Goal: Information Seeking & Learning: Learn about a topic

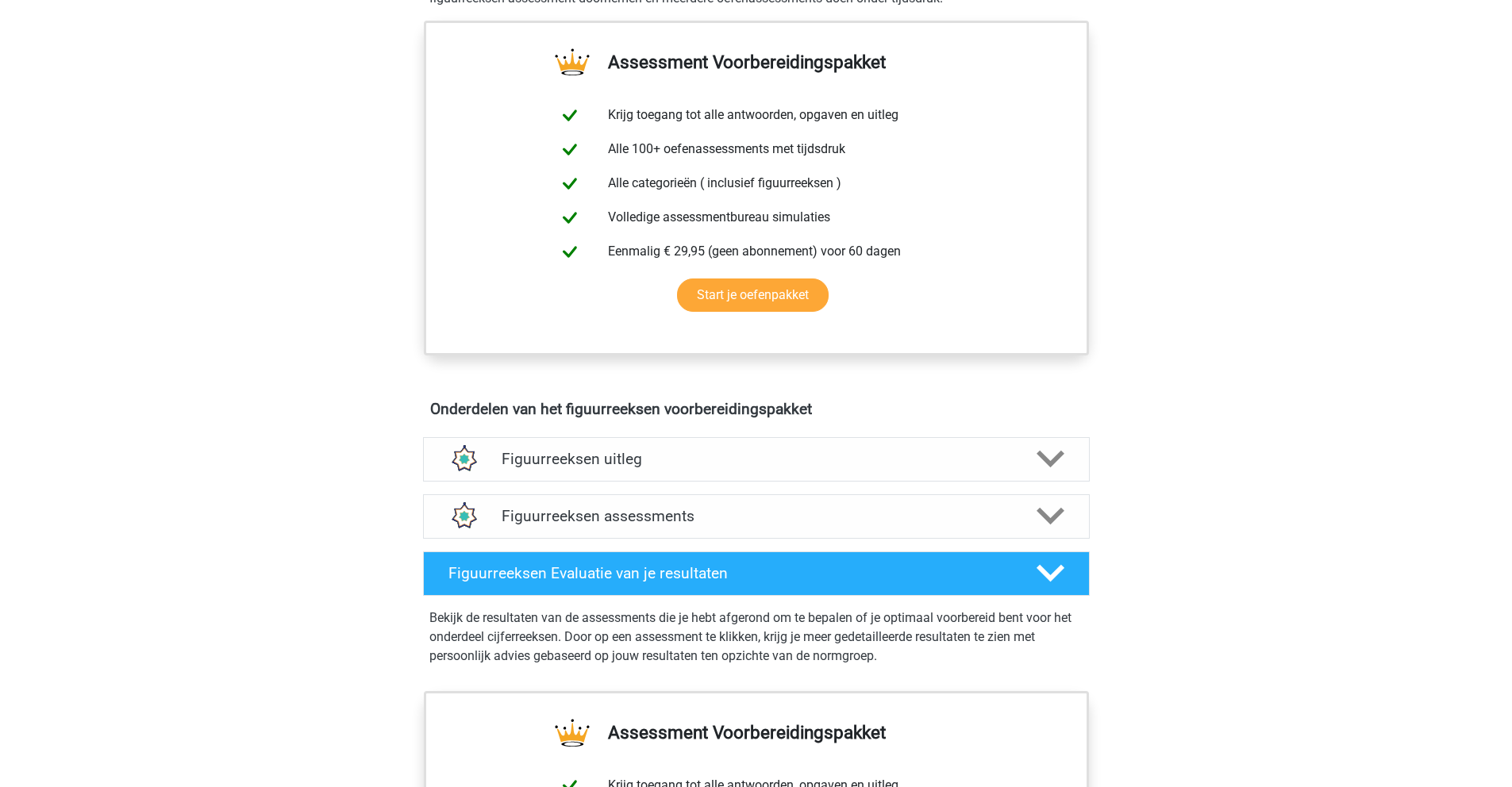
scroll to position [899, 0]
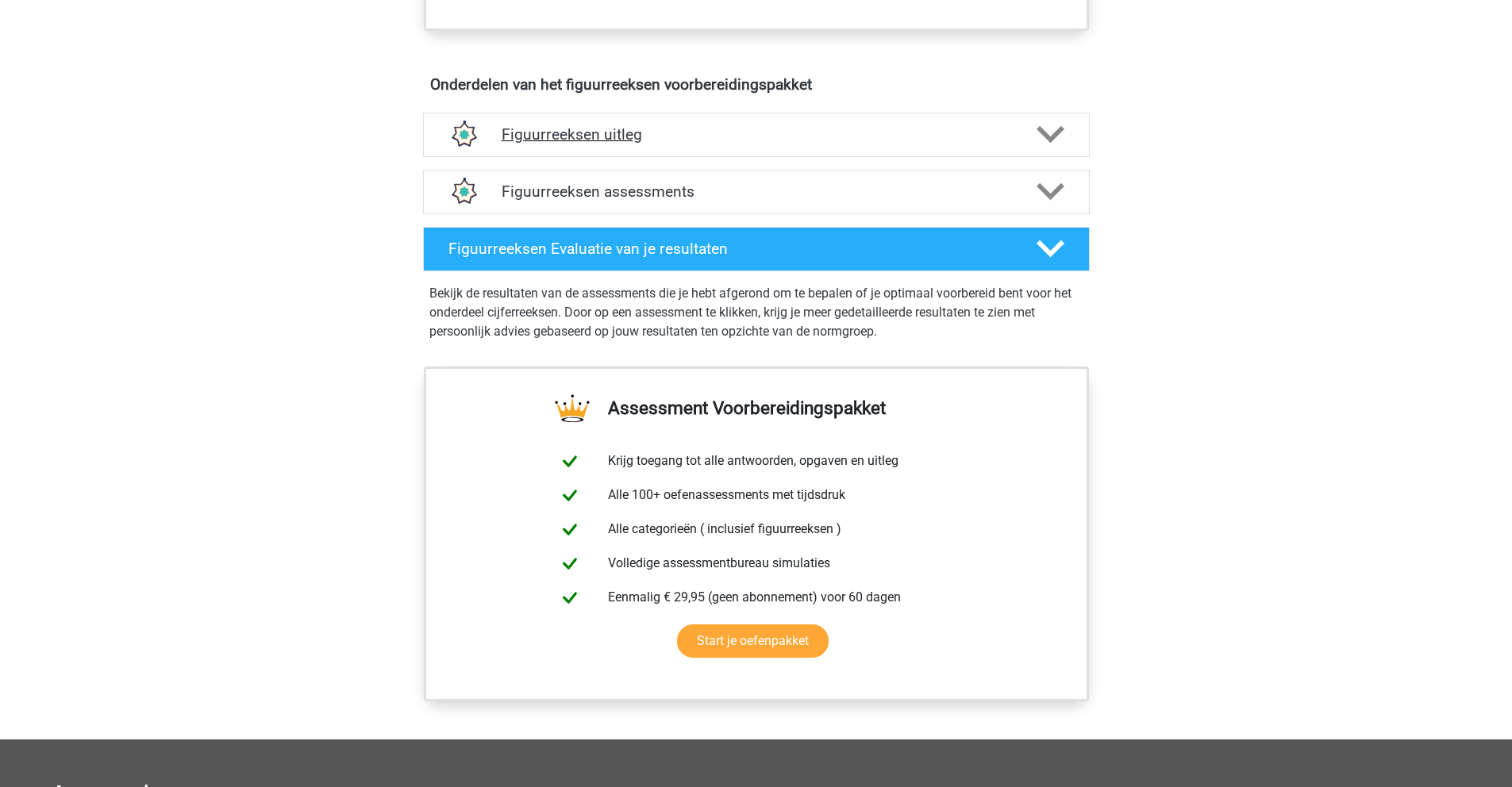
click at [1064, 144] on icon at bounding box center [1050, 134] width 28 height 28
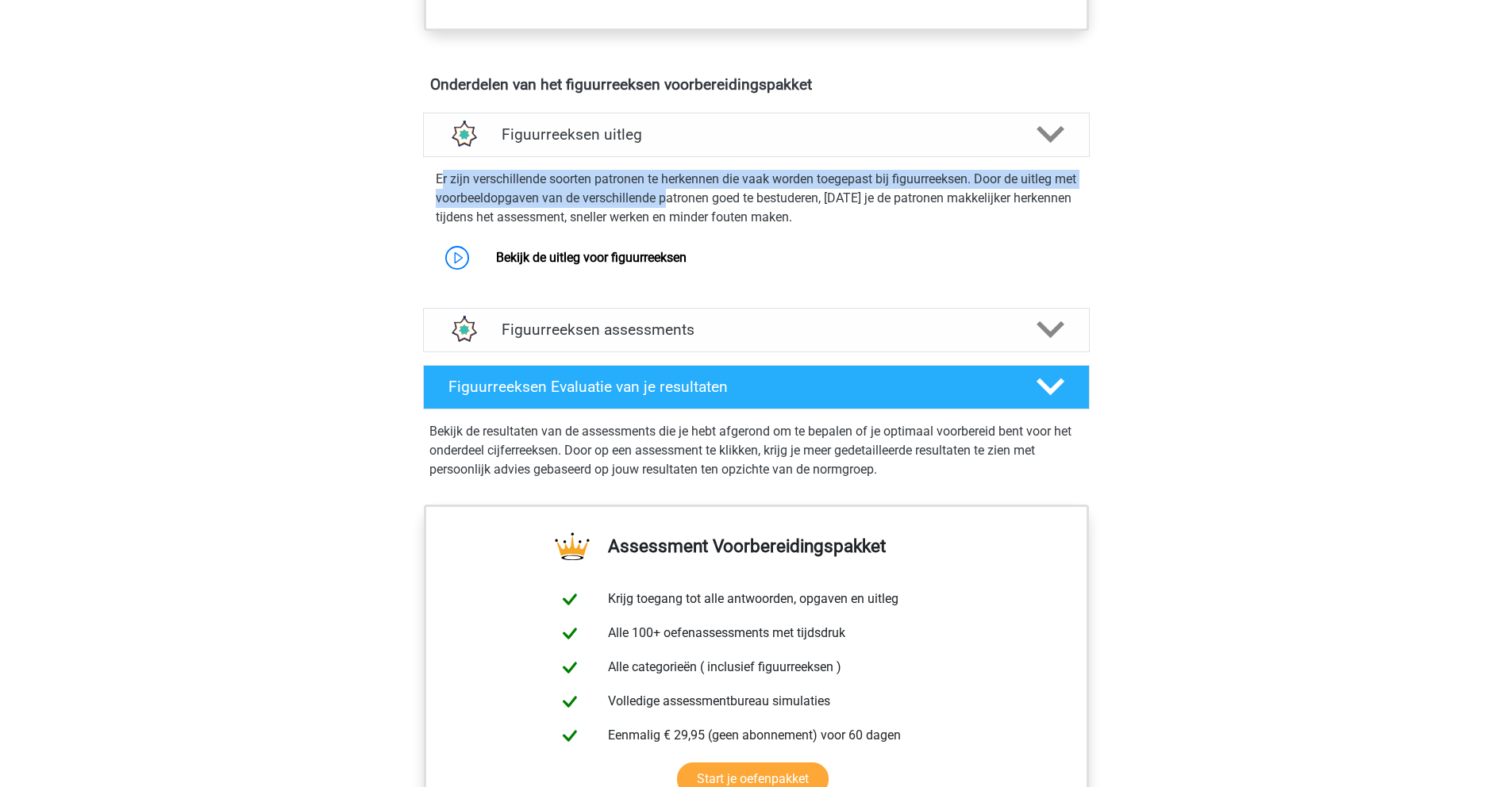
drag, startPoint x: 440, startPoint y: 185, endPoint x: 692, endPoint y: 192, distance: 252.1
click at [692, 192] on p "Er zijn verschillende soorten patronen te herkennen die vaak worden toegepast b…" at bounding box center [756, 199] width 641 height 57
click at [623, 321] on h4 "Figuurreeksen assessments" at bounding box center [757, 329] width 510 height 18
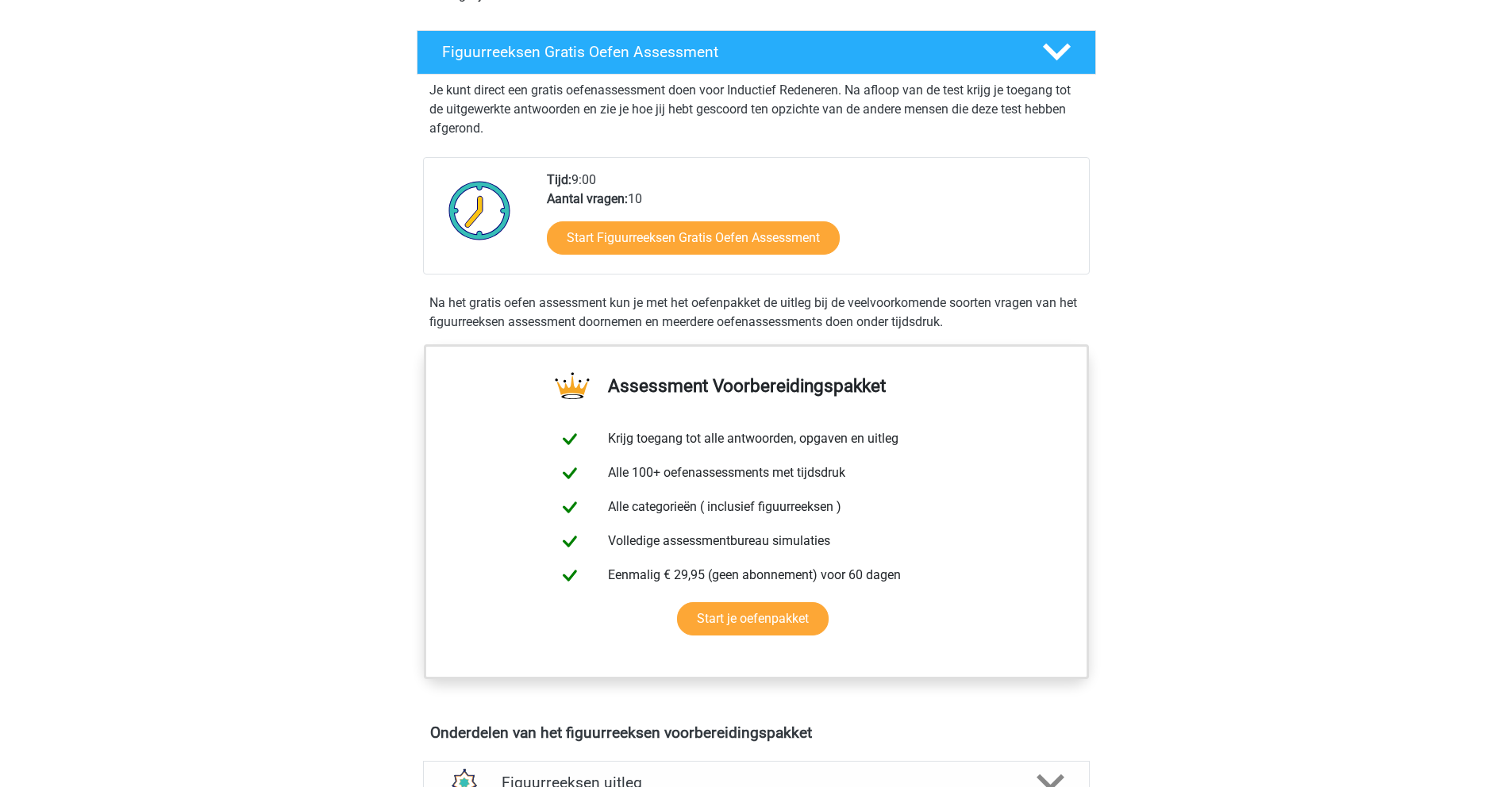
scroll to position [0, 0]
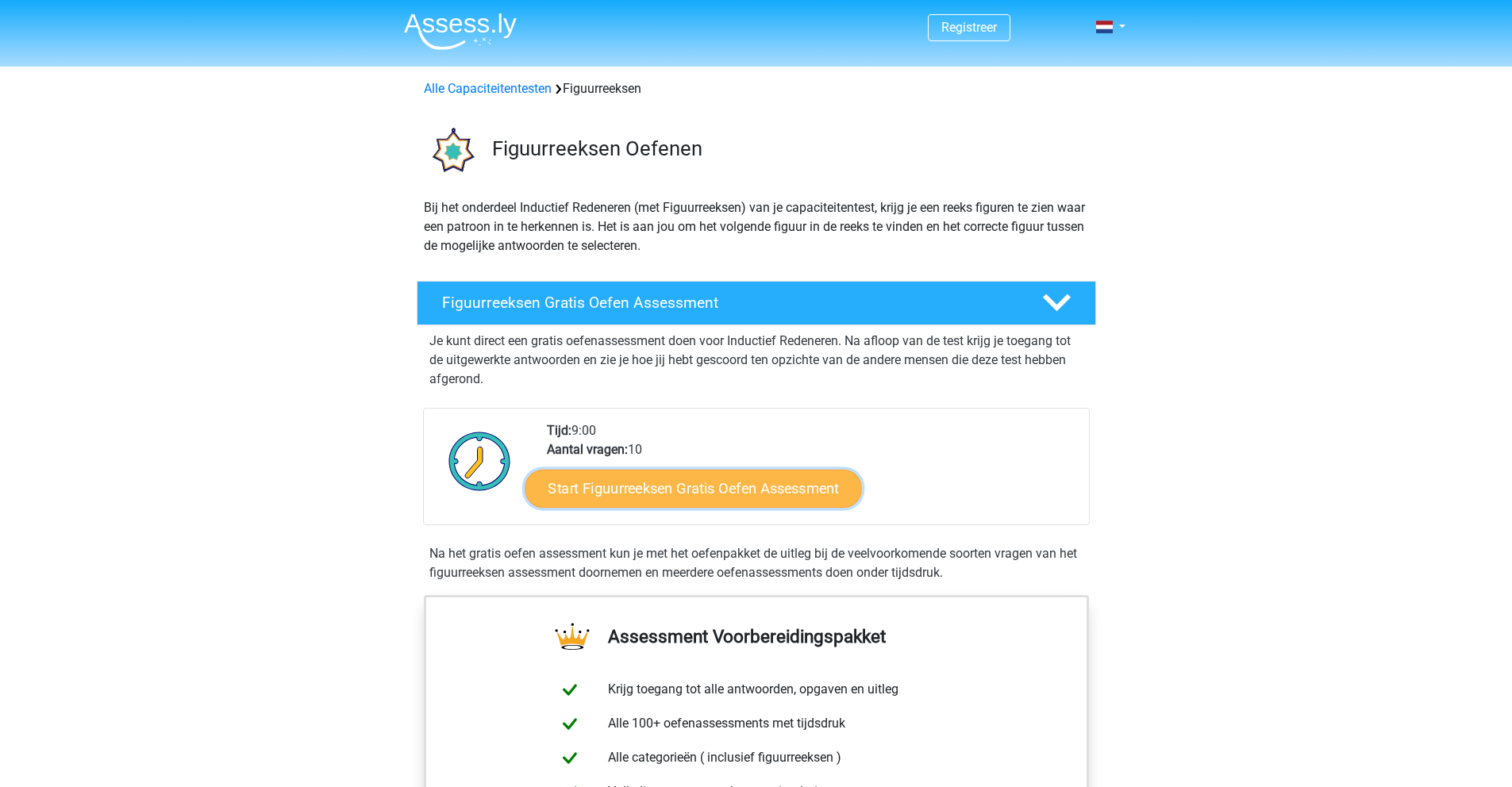
click at [677, 485] on link "Start Figuurreeksen Gratis Oefen Assessment" at bounding box center [692, 487] width 336 height 38
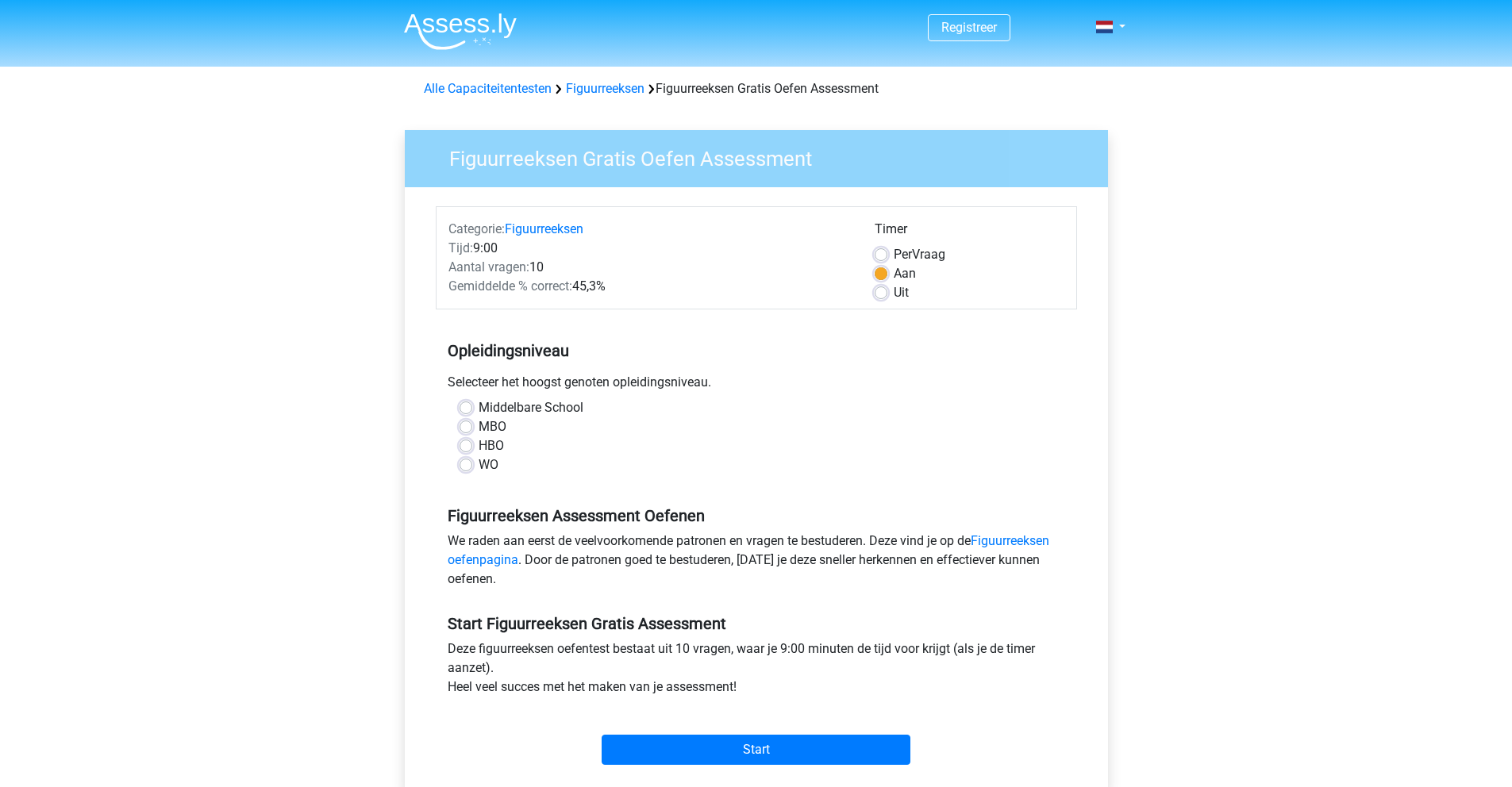
click at [479, 461] on label "WO" at bounding box center [488, 464] width 20 height 19
click at [471, 461] on input "WO" at bounding box center [466, 463] width 13 height 16
radio input "true"
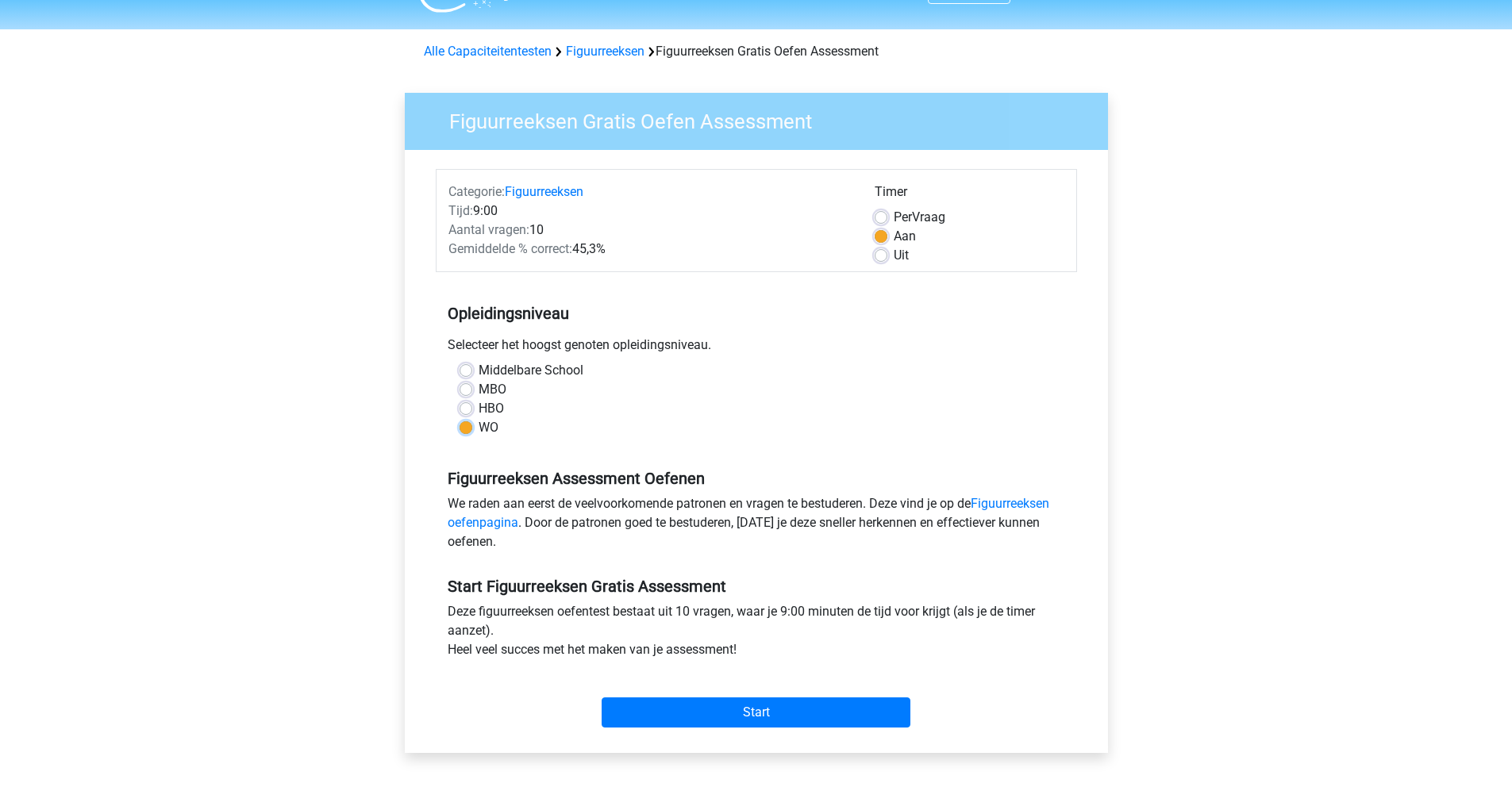
scroll to position [59, 0]
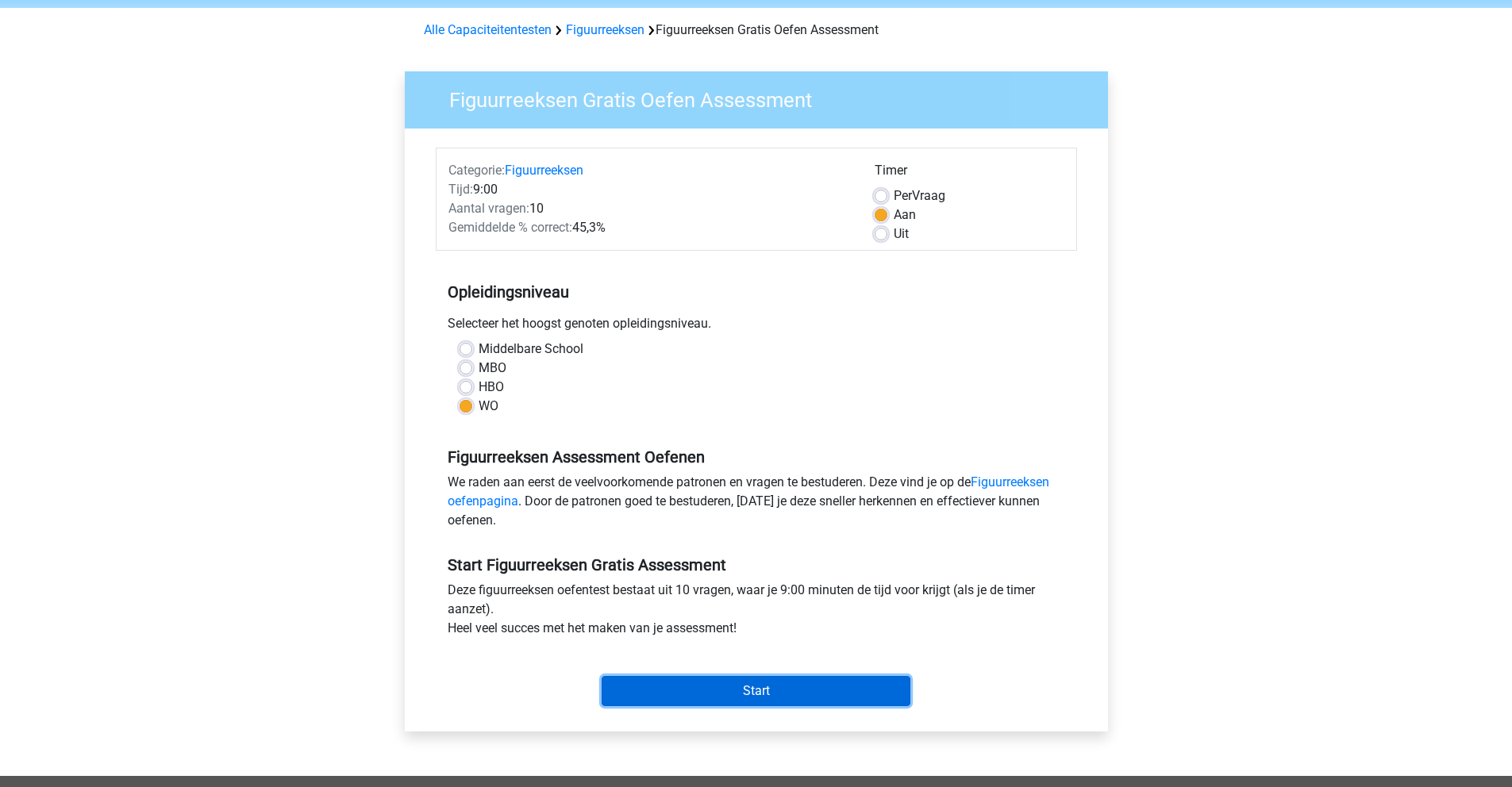
click at [773, 689] on input "Start" at bounding box center [755, 691] width 309 height 30
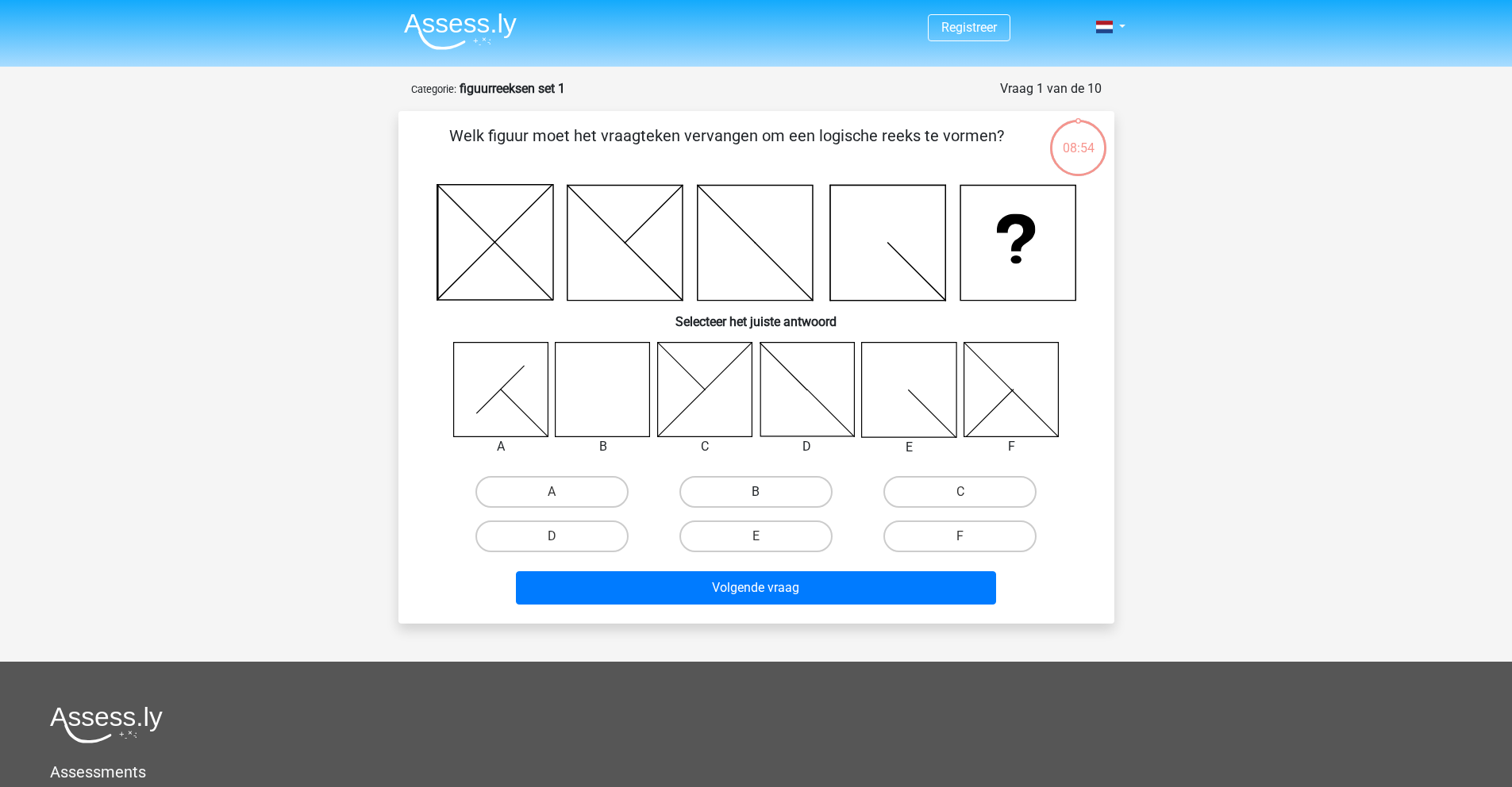
click at [721, 502] on label "B" at bounding box center [755, 491] width 153 height 31
click at [756, 502] on input "B" at bounding box center [761, 497] width 11 height 11
radio input "true"
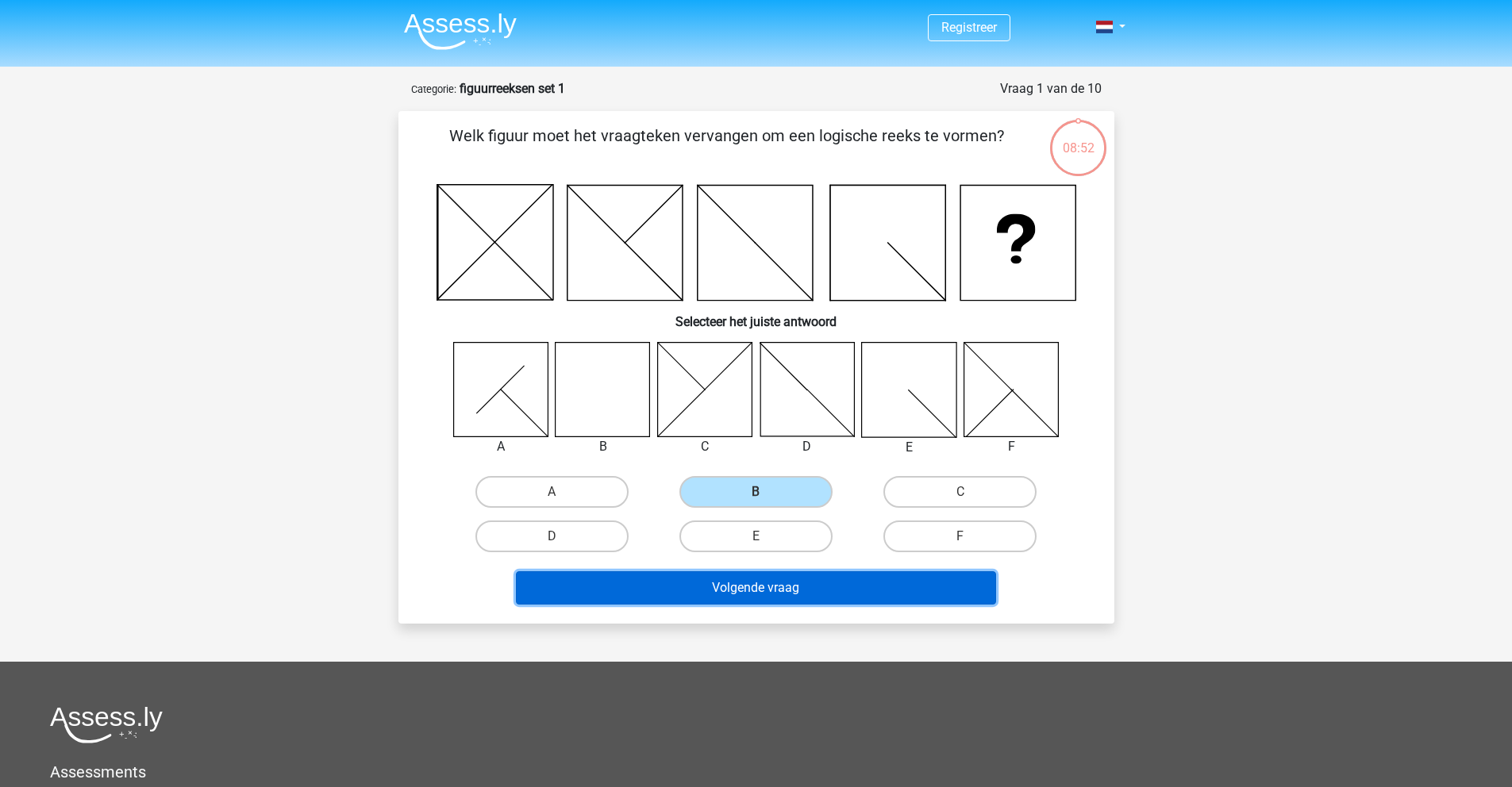
click at [759, 584] on button "Volgende vraag" at bounding box center [756, 588] width 480 height 33
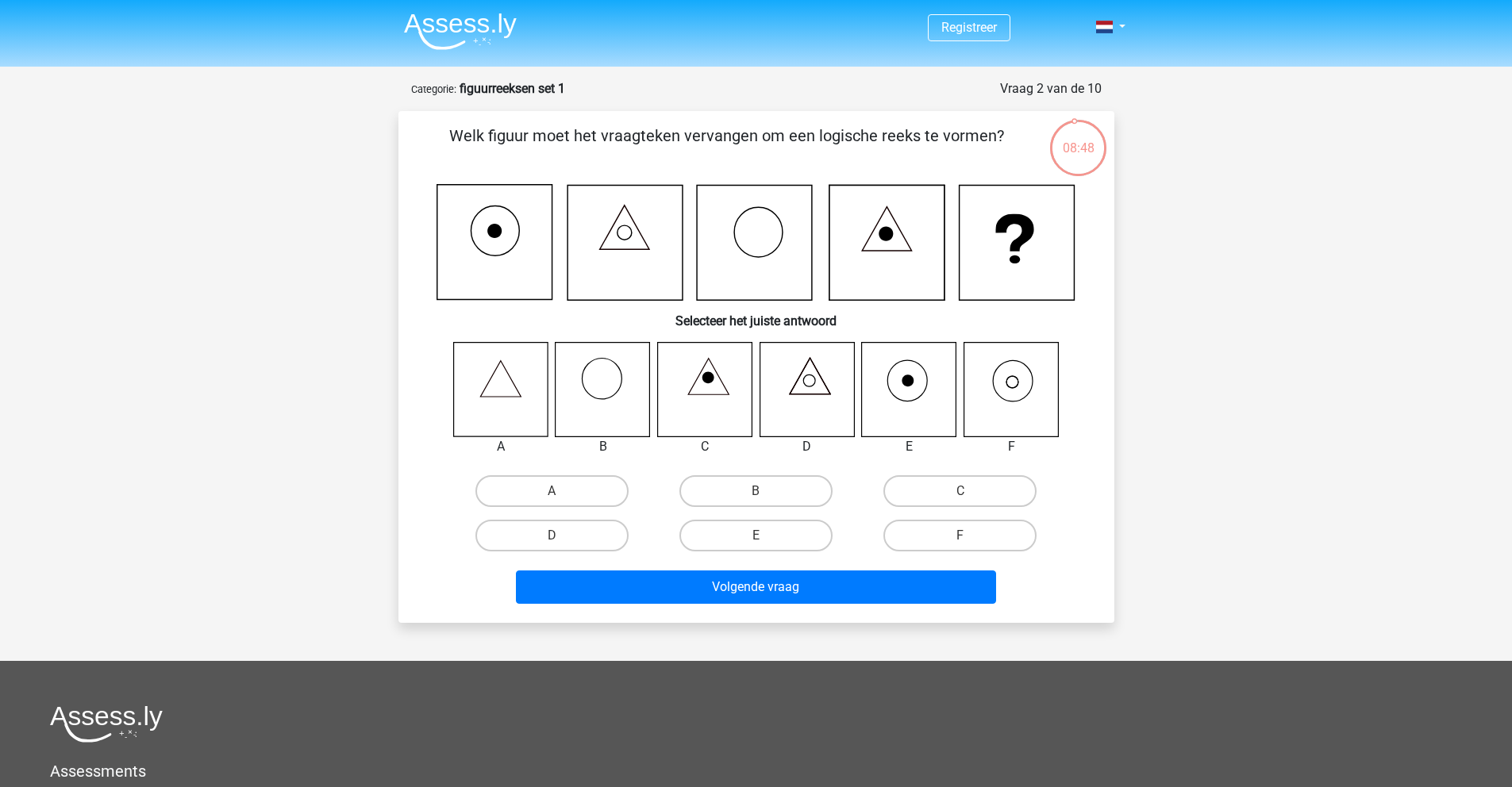
drag, startPoint x: 538, startPoint y: 151, endPoint x: 770, endPoint y: 140, distance: 232.3
click at [766, 140] on p "Welk figuur moet het vraagteken vervangen om een logische reeks te vormen?" at bounding box center [726, 147] width 606 height 47
drag, startPoint x: 921, startPoint y: 142, endPoint x: 888, endPoint y: 134, distance: 34.0
click at [921, 141] on p "Welk figuur moet het vraagteken vervangen om een logische reeks te vormen?" at bounding box center [726, 147] width 606 height 47
drag, startPoint x: 1038, startPoint y: 405, endPoint x: 1032, endPoint y: 506, distance: 101.2
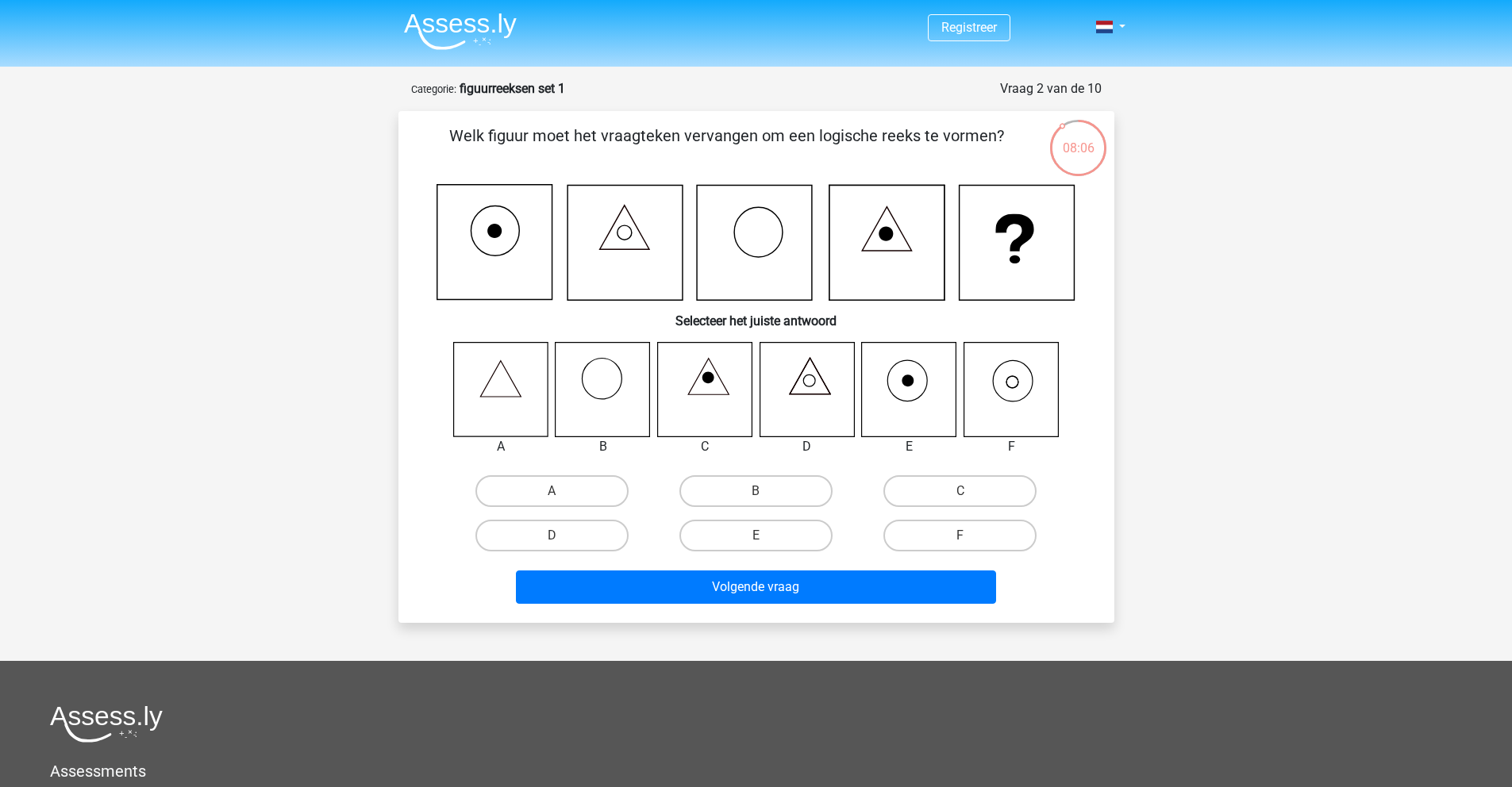
click at [1037, 406] on icon at bounding box center [1011, 389] width 95 height 95
click at [1000, 537] on label "F" at bounding box center [959, 535] width 153 height 31
click at [971, 537] on input "F" at bounding box center [966, 541] width 11 height 11
radio input "true"
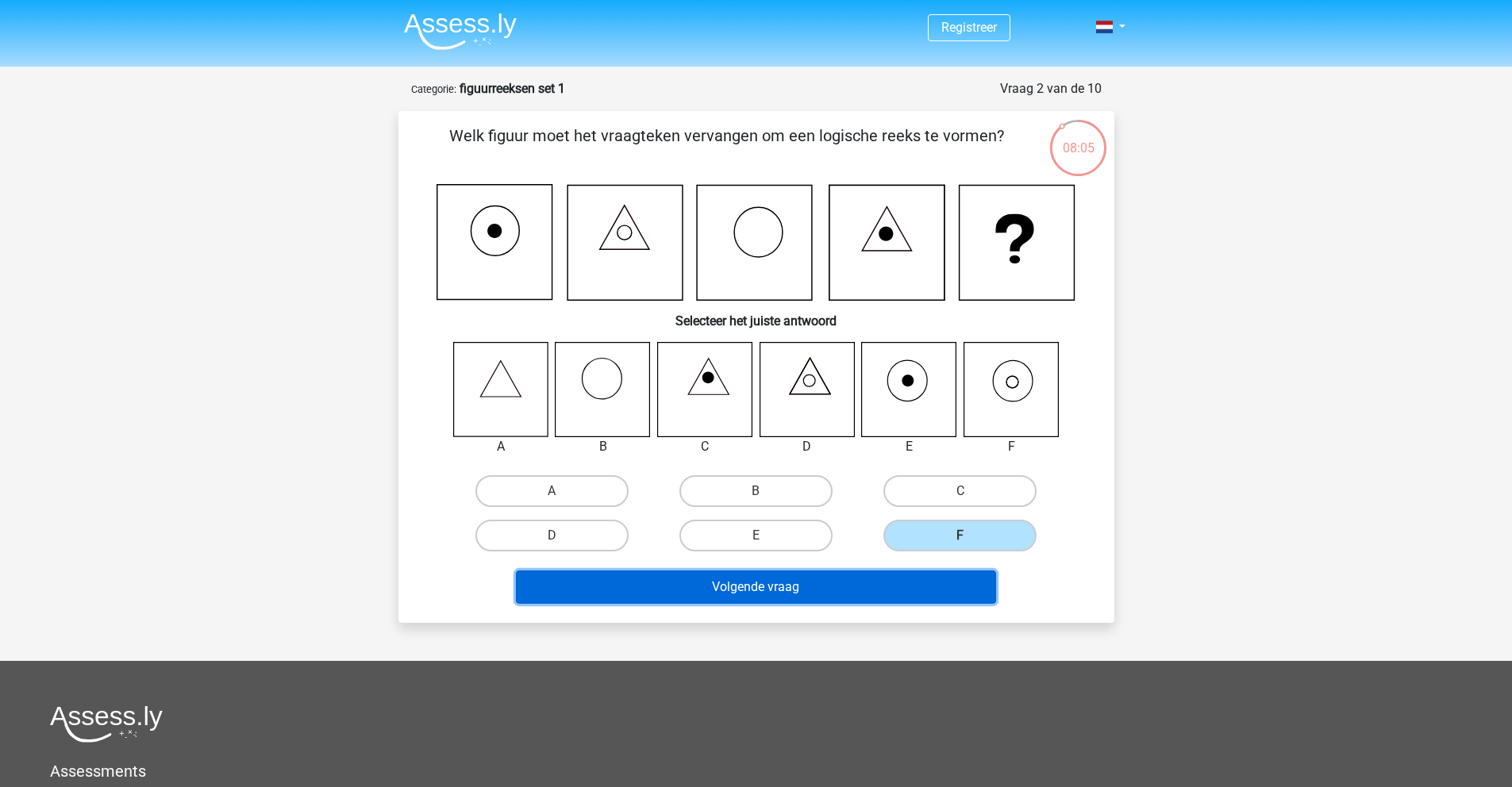
click at [958, 595] on button "Volgende vraag" at bounding box center [756, 587] width 480 height 33
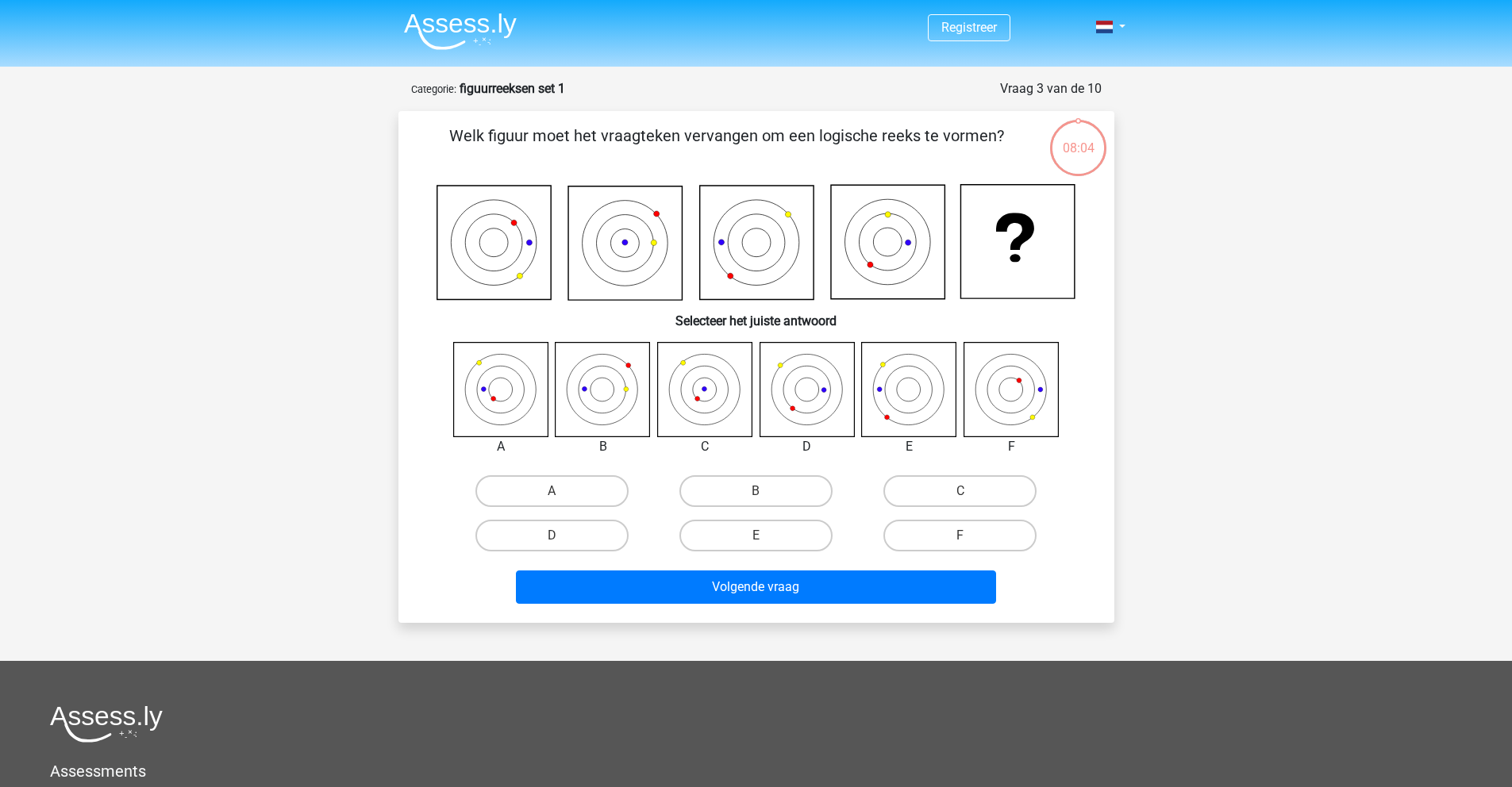
scroll to position [80, 0]
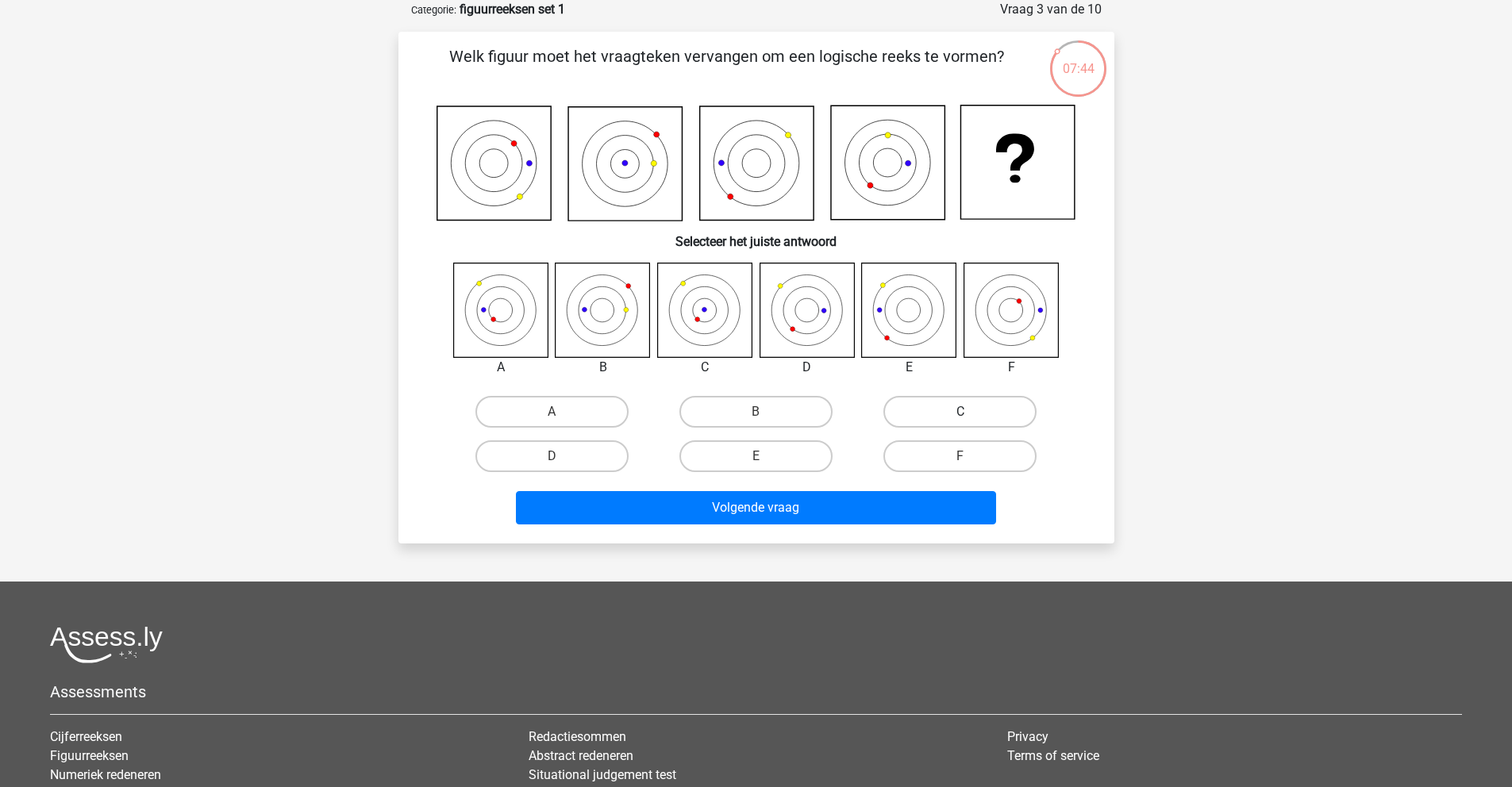
click at [988, 416] on label "C" at bounding box center [959, 411] width 153 height 31
click at [971, 416] on input "C" at bounding box center [966, 417] width 11 height 11
radio input "true"
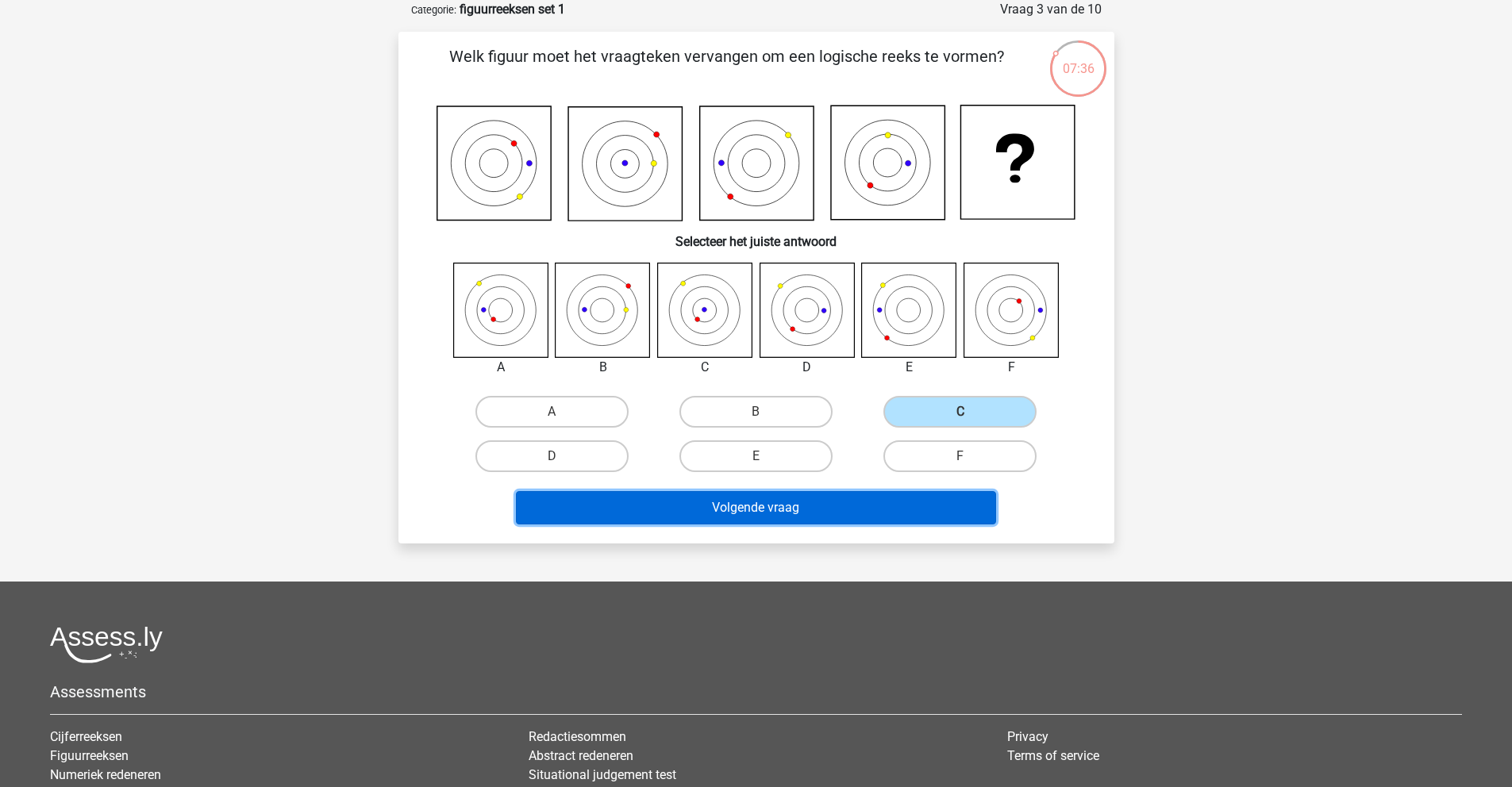
click at [920, 513] on button "Volgende vraag" at bounding box center [756, 507] width 480 height 33
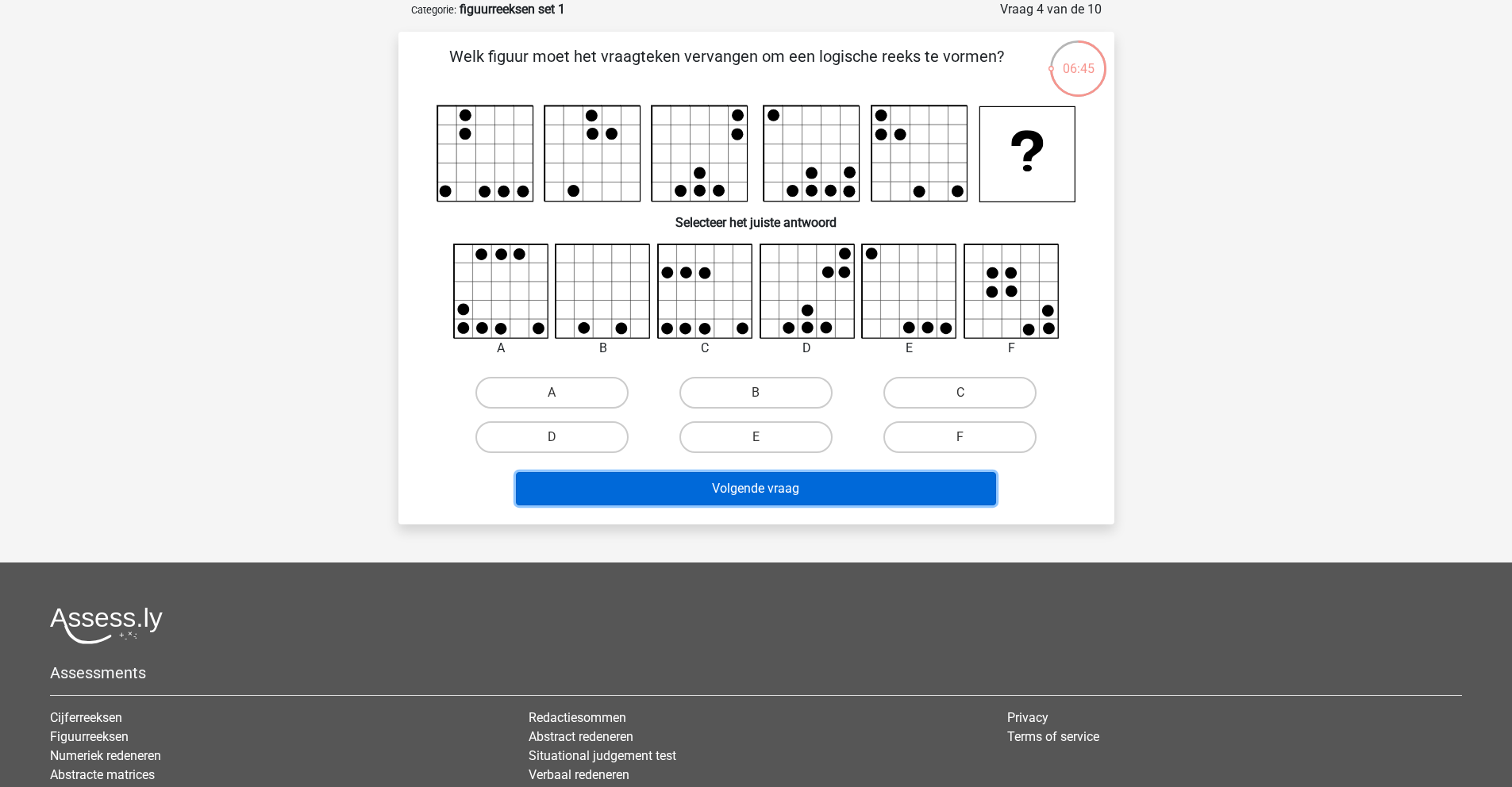
click at [835, 504] on button "Volgende vraag" at bounding box center [756, 488] width 480 height 33
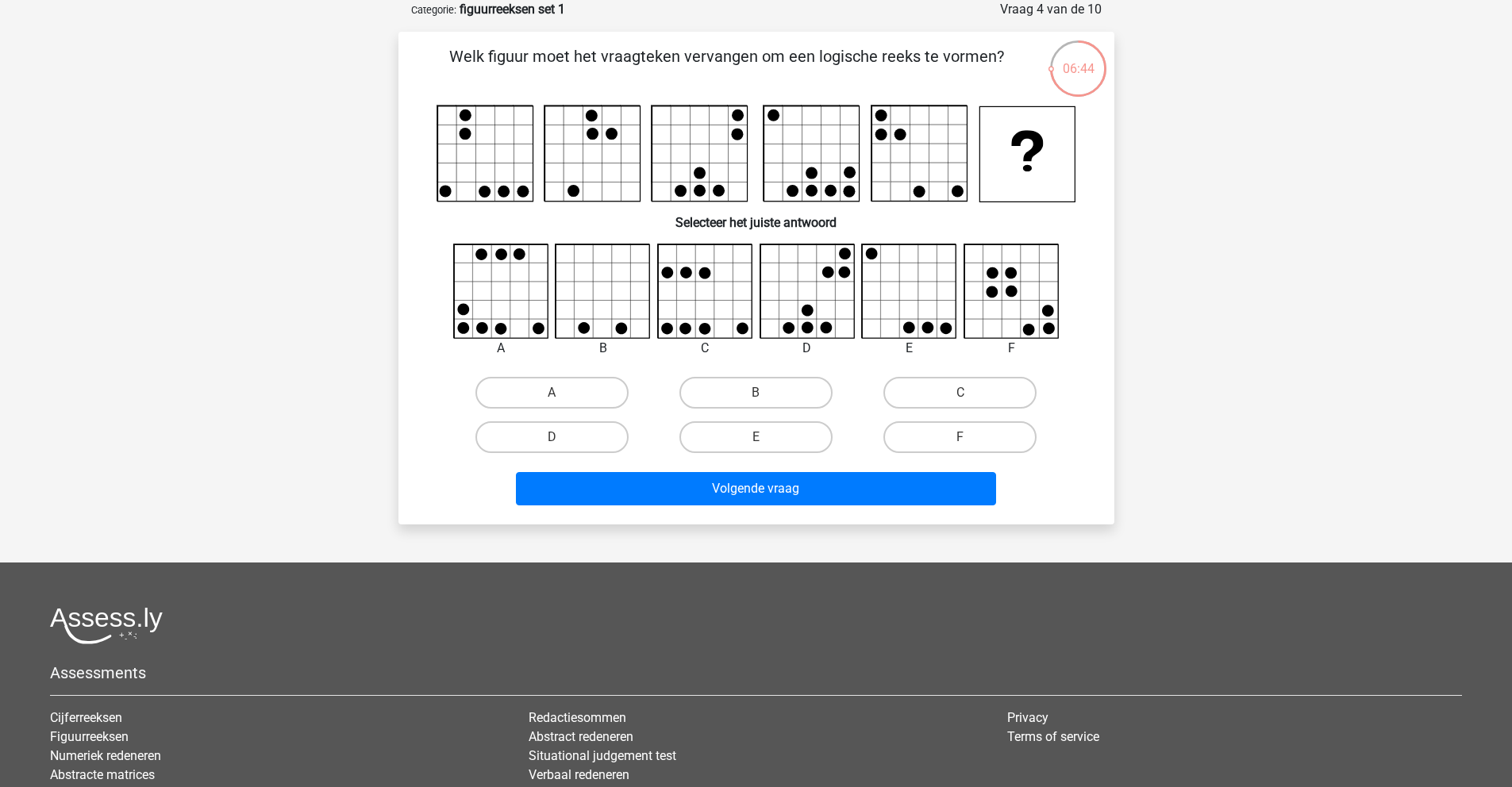
drag, startPoint x: 582, startPoint y: 381, endPoint x: 597, endPoint y: 409, distance: 31.8
click at [583, 384] on label "A" at bounding box center [551, 392] width 153 height 31
click at [562, 393] on input "A" at bounding box center [557, 398] width 11 height 11
radio input "true"
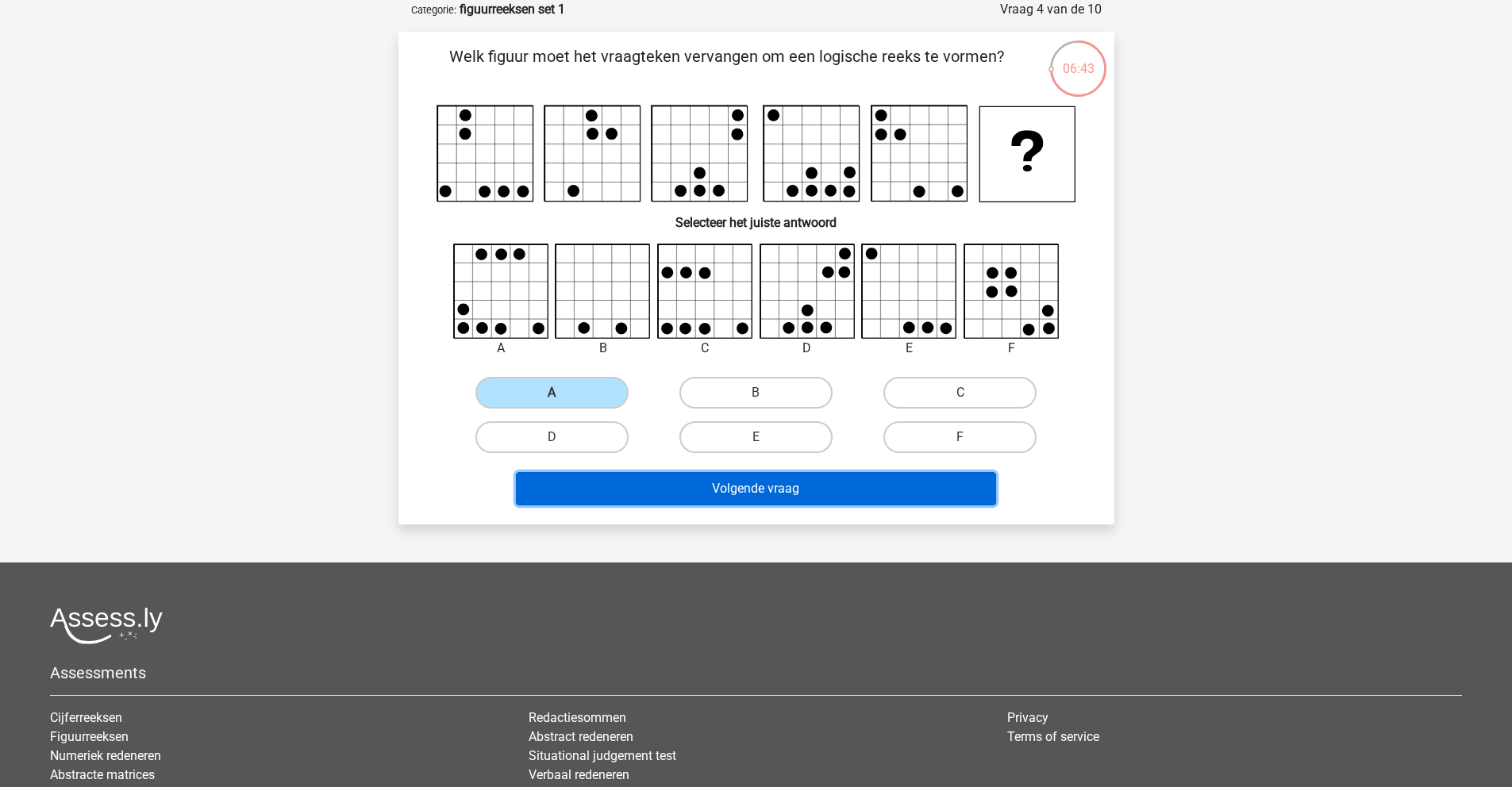
click at [689, 492] on button "Volgende vraag" at bounding box center [756, 488] width 480 height 33
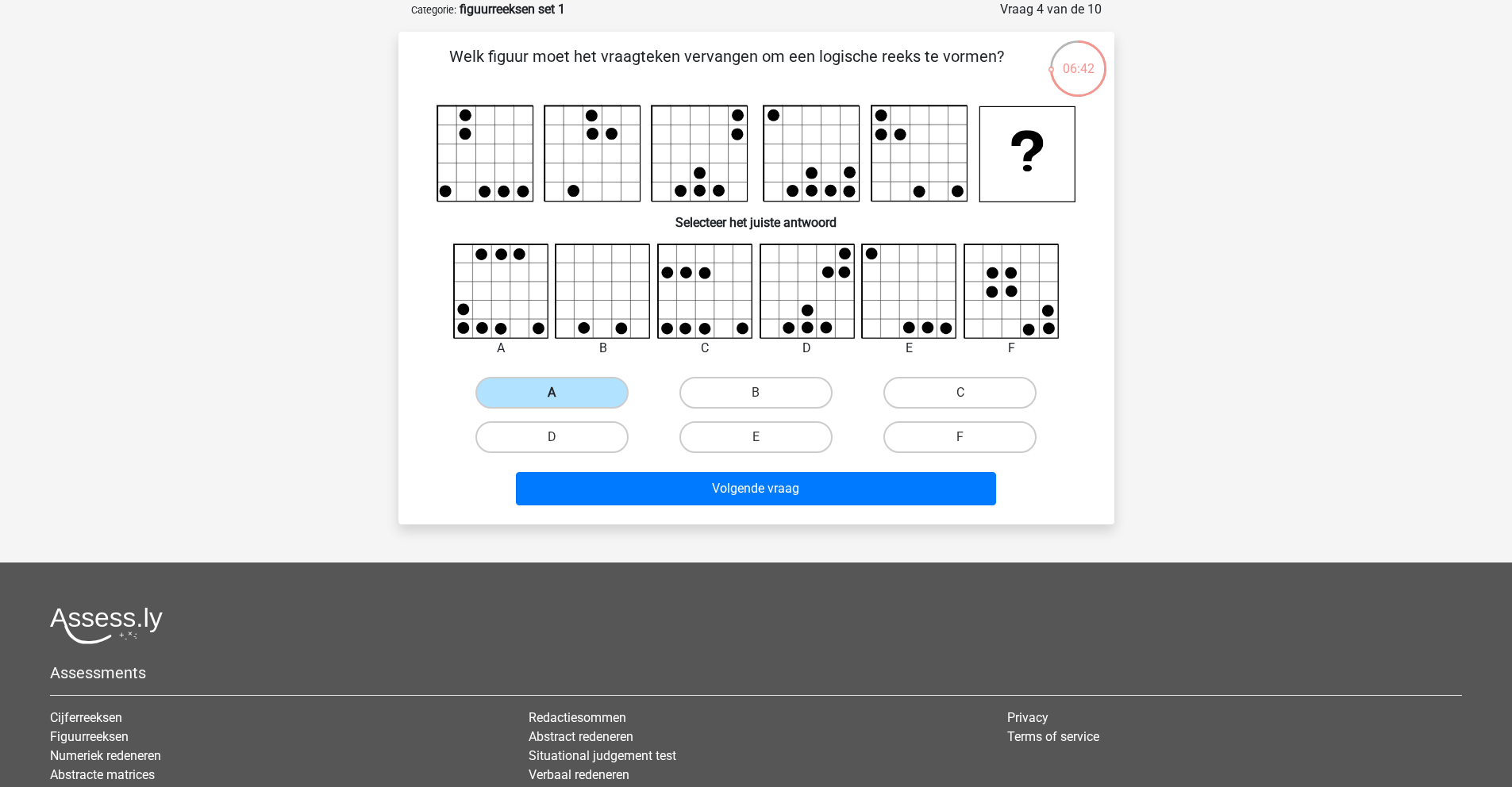
click at [588, 397] on label "A" at bounding box center [551, 392] width 153 height 31
click at [562, 397] on input "A" at bounding box center [557, 398] width 11 height 11
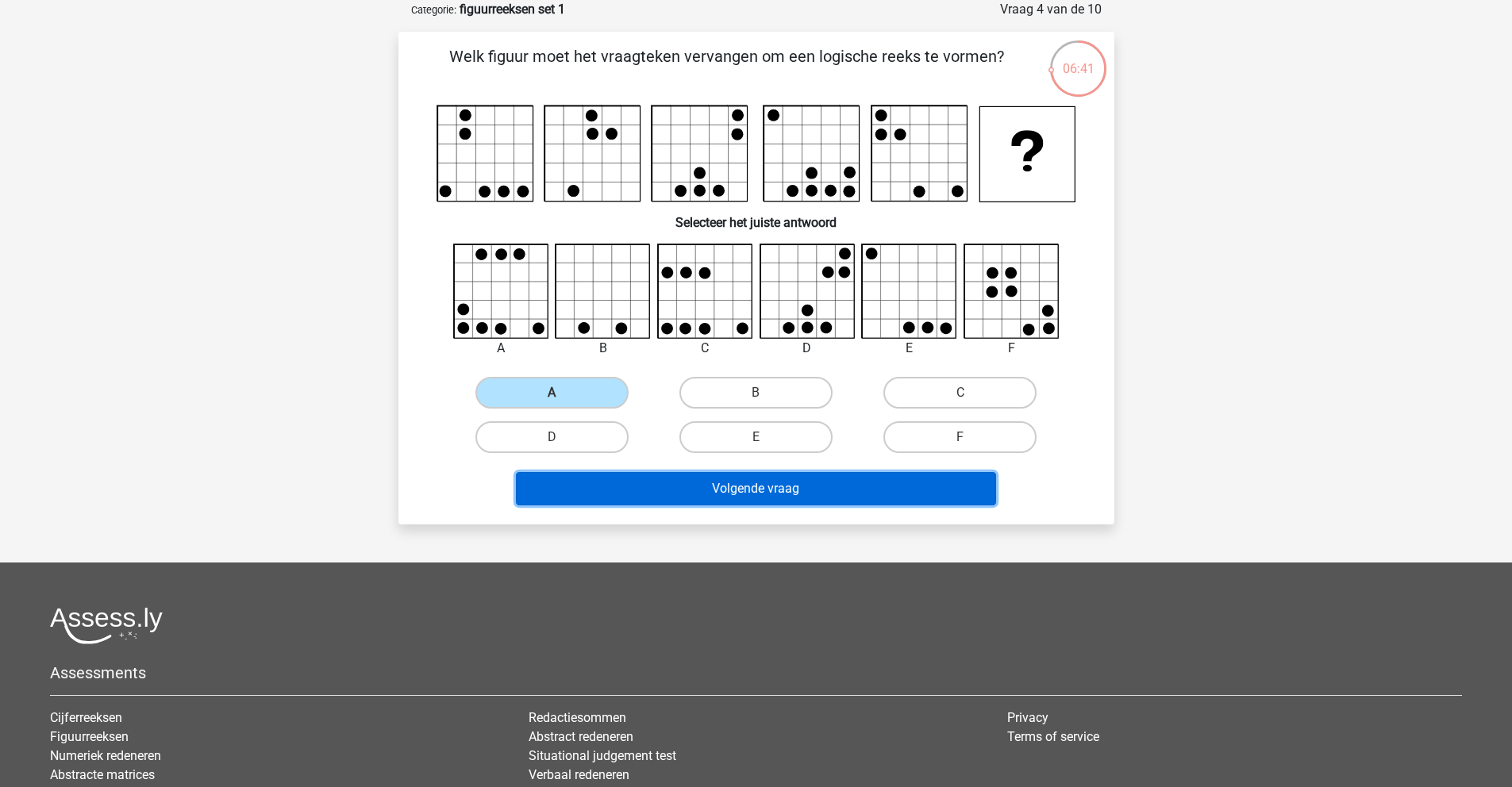
click at [655, 489] on button "Volgende vraag" at bounding box center [756, 488] width 480 height 33
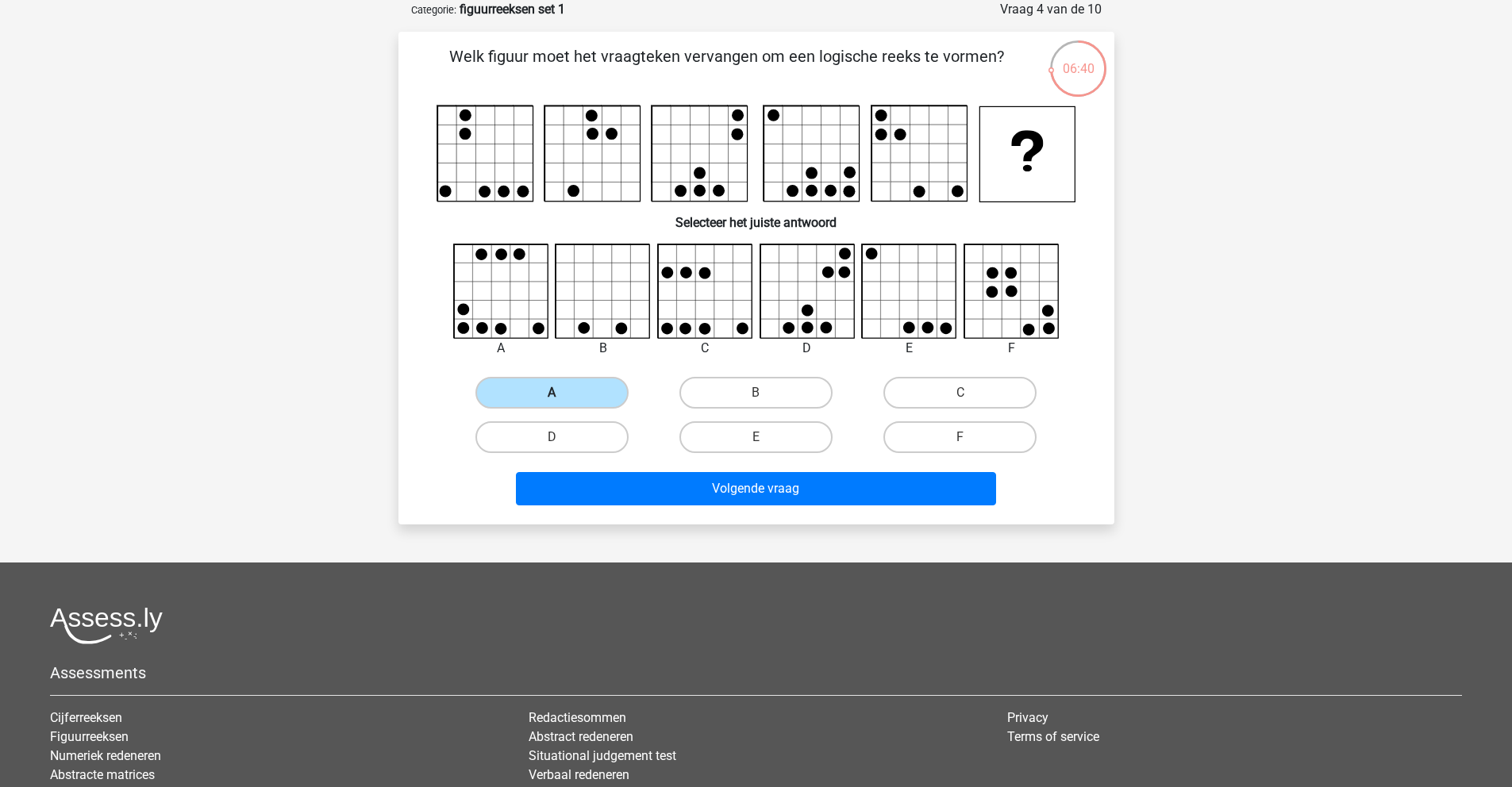
click at [567, 394] on label "A" at bounding box center [551, 392] width 153 height 31
click at [562, 394] on input "A" at bounding box center [557, 398] width 11 height 11
click at [743, 390] on label "B" at bounding box center [755, 392] width 153 height 31
click at [756, 393] on input "B" at bounding box center [761, 398] width 11 height 11
radio input "true"
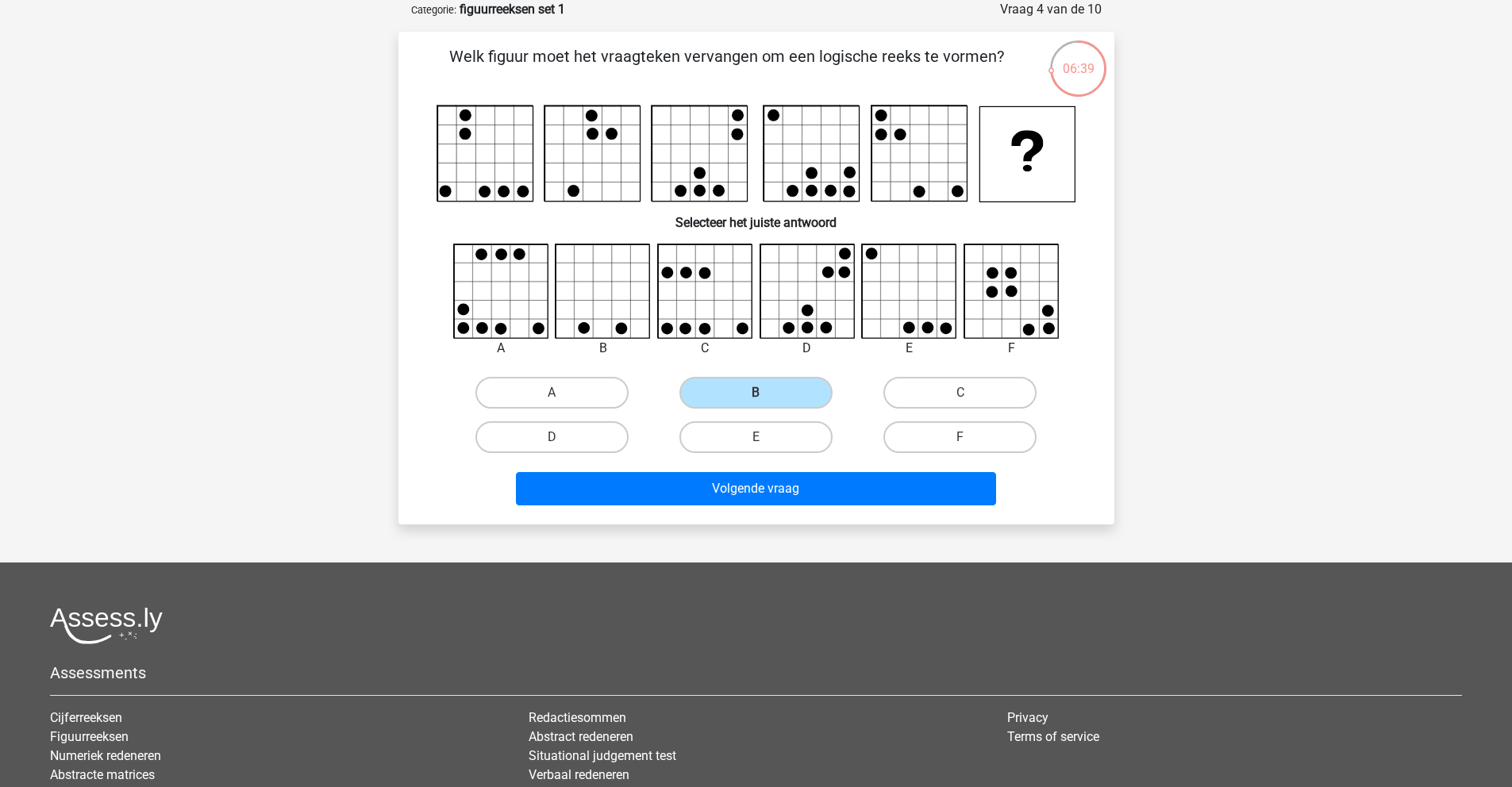
click at [759, 443] on input "E" at bounding box center [761, 443] width 11 height 11
radio input "true"
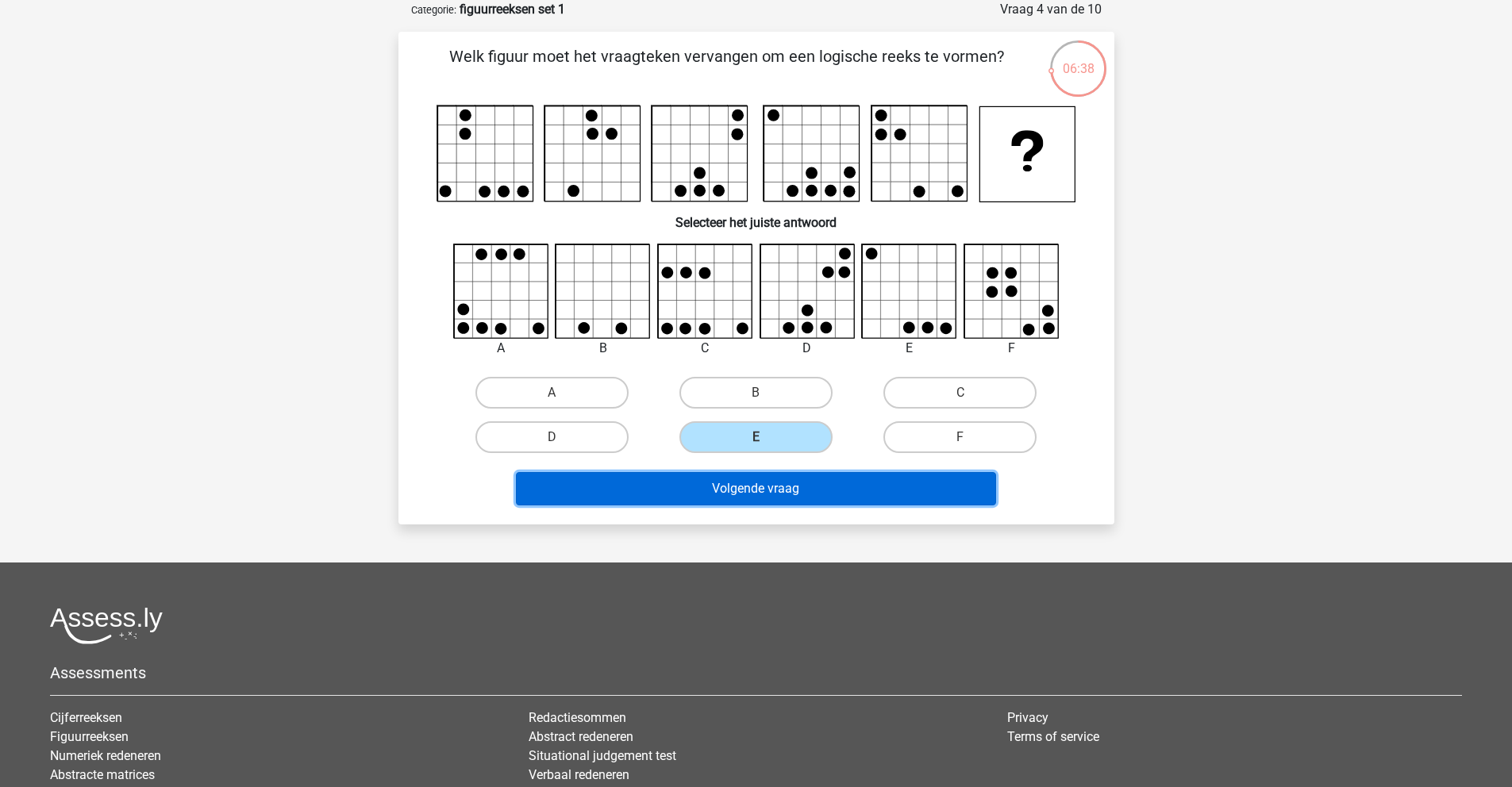
click at [786, 495] on button "Volgende vraag" at bounding box center [756, 488] width 480 height 33
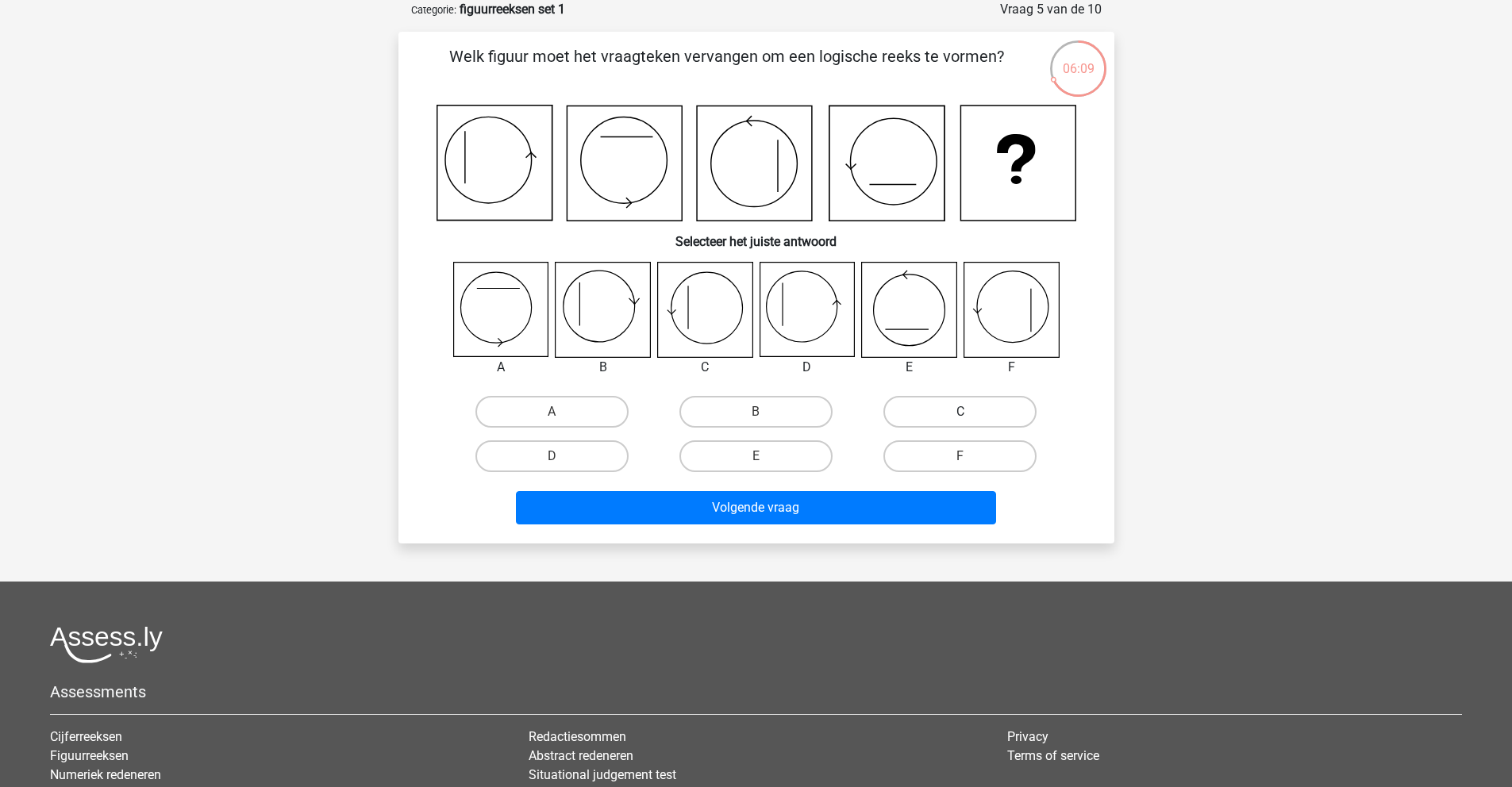
drag, startPoint x: 929, startPoint y: 406, endPoint x: 921, endPoint y: 411, distance: 9.4
click at [926, 406] on label "C" at bounding box center [959, 411] width 153 height 31
click at [961, 411] on input "C" at bounding box center [966, 417] width 11 height 11
radio input "true"
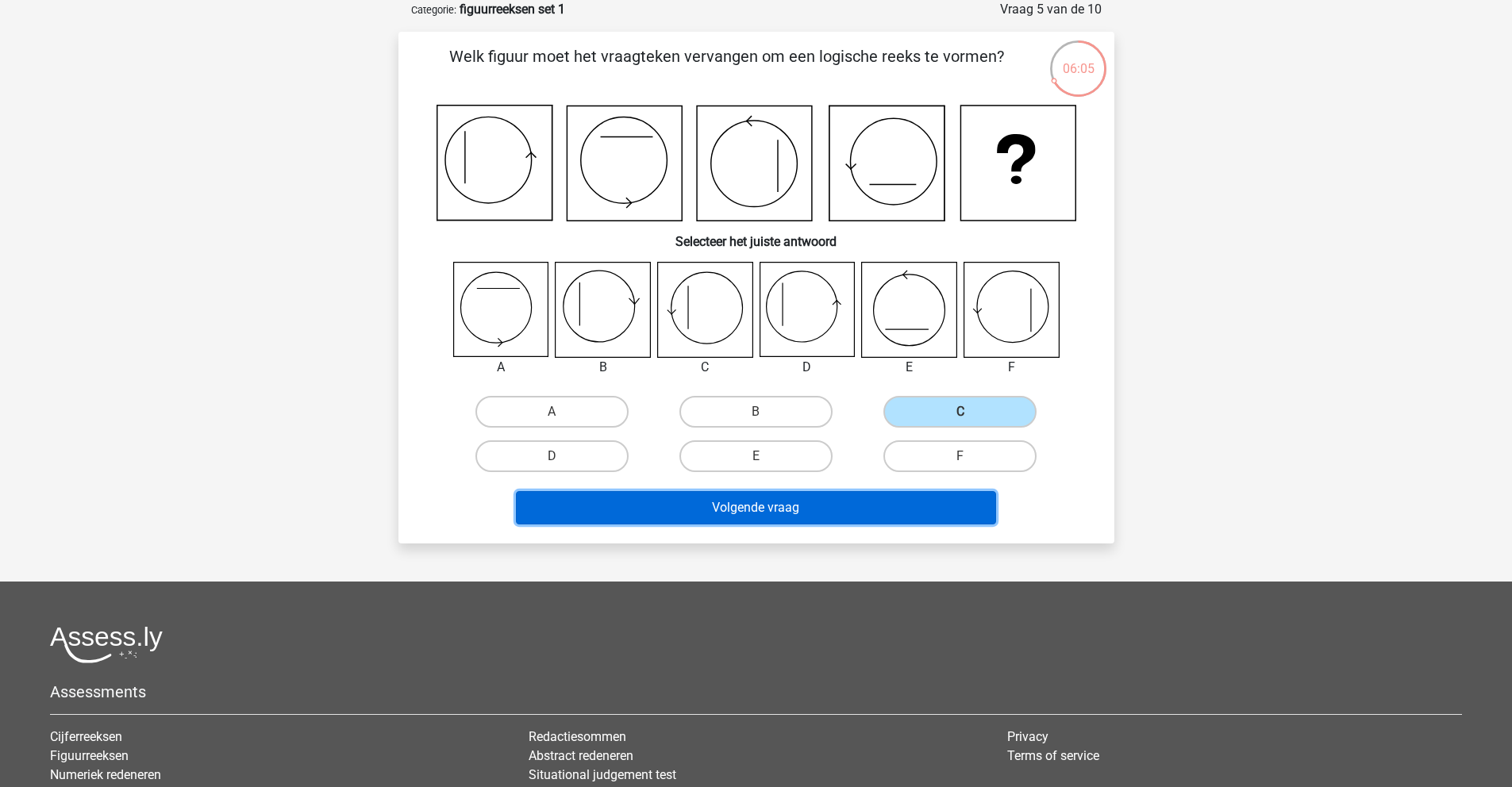
click at [858, 517] on button "Volgende vraag" at bounding box center [756, 507] width 480 height 33
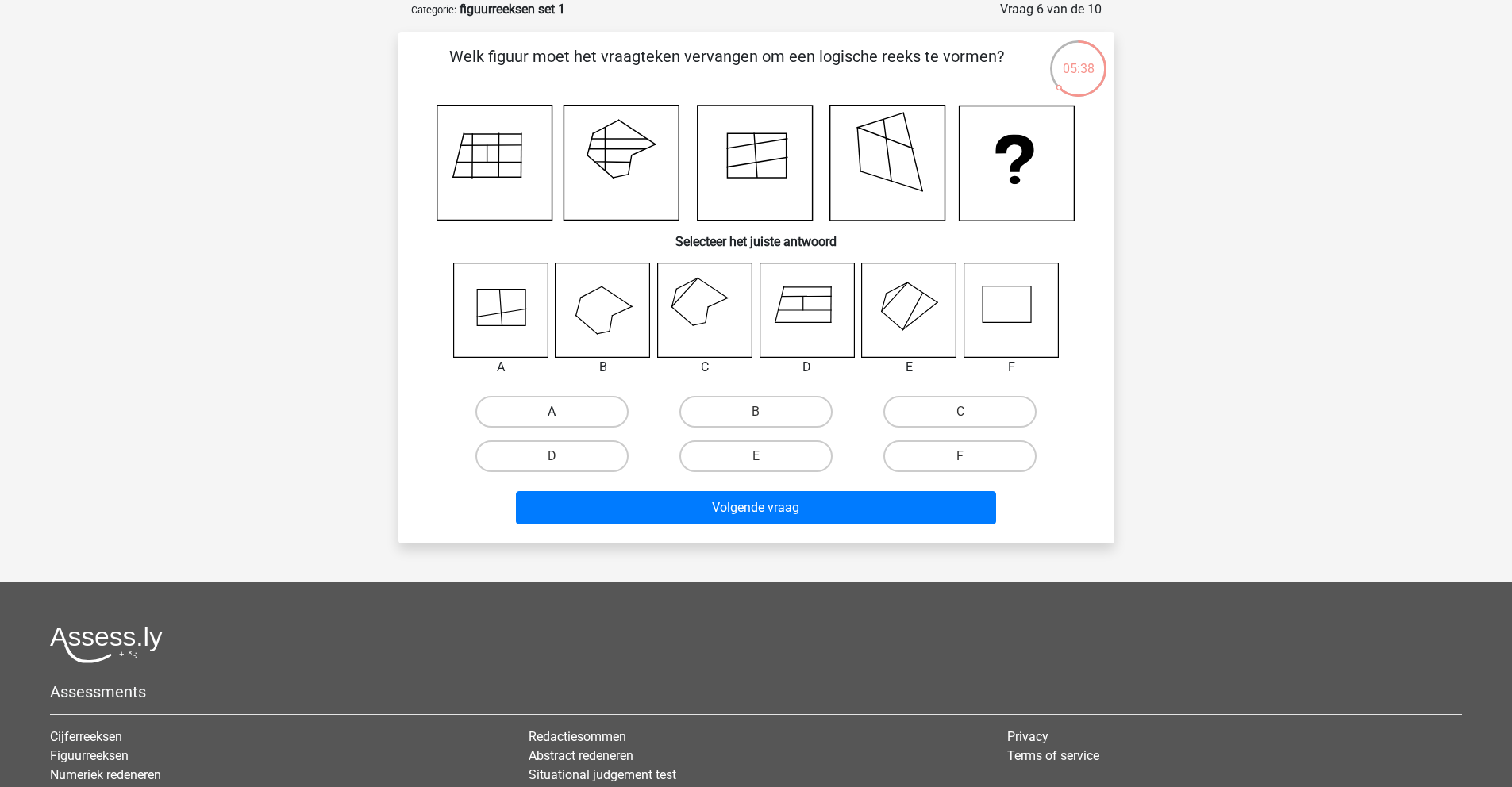
click at [592, 407] on label "A" at bounding box center [551, 411] width 153 height 31
click at [562, 411] on input "A" at bounding box center [557, 417] width 11 height 11
radio input "true"
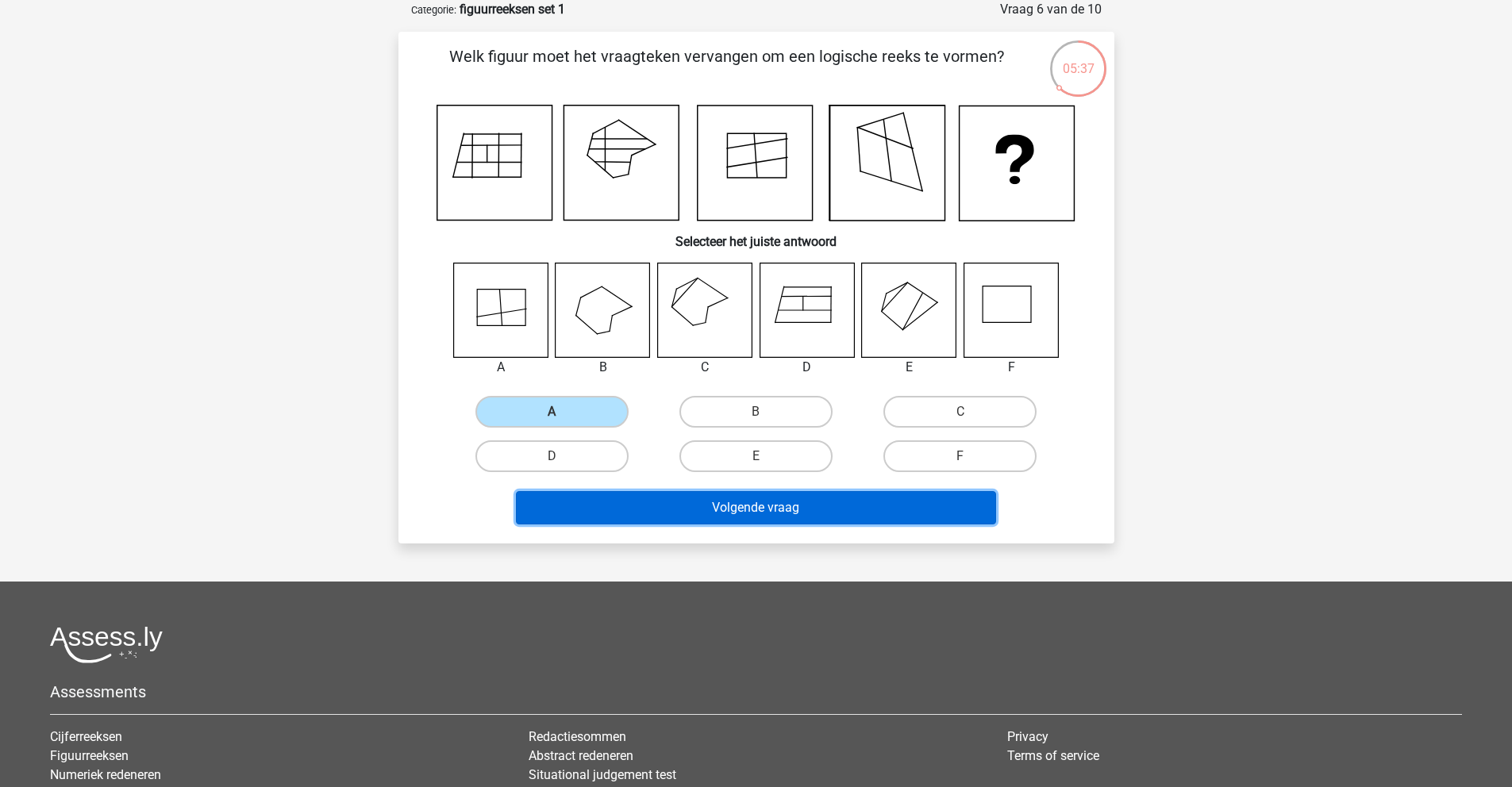
click at [664, 499] on button "Volgende vraag" at bounding box center [756, 507] width 480 height 33
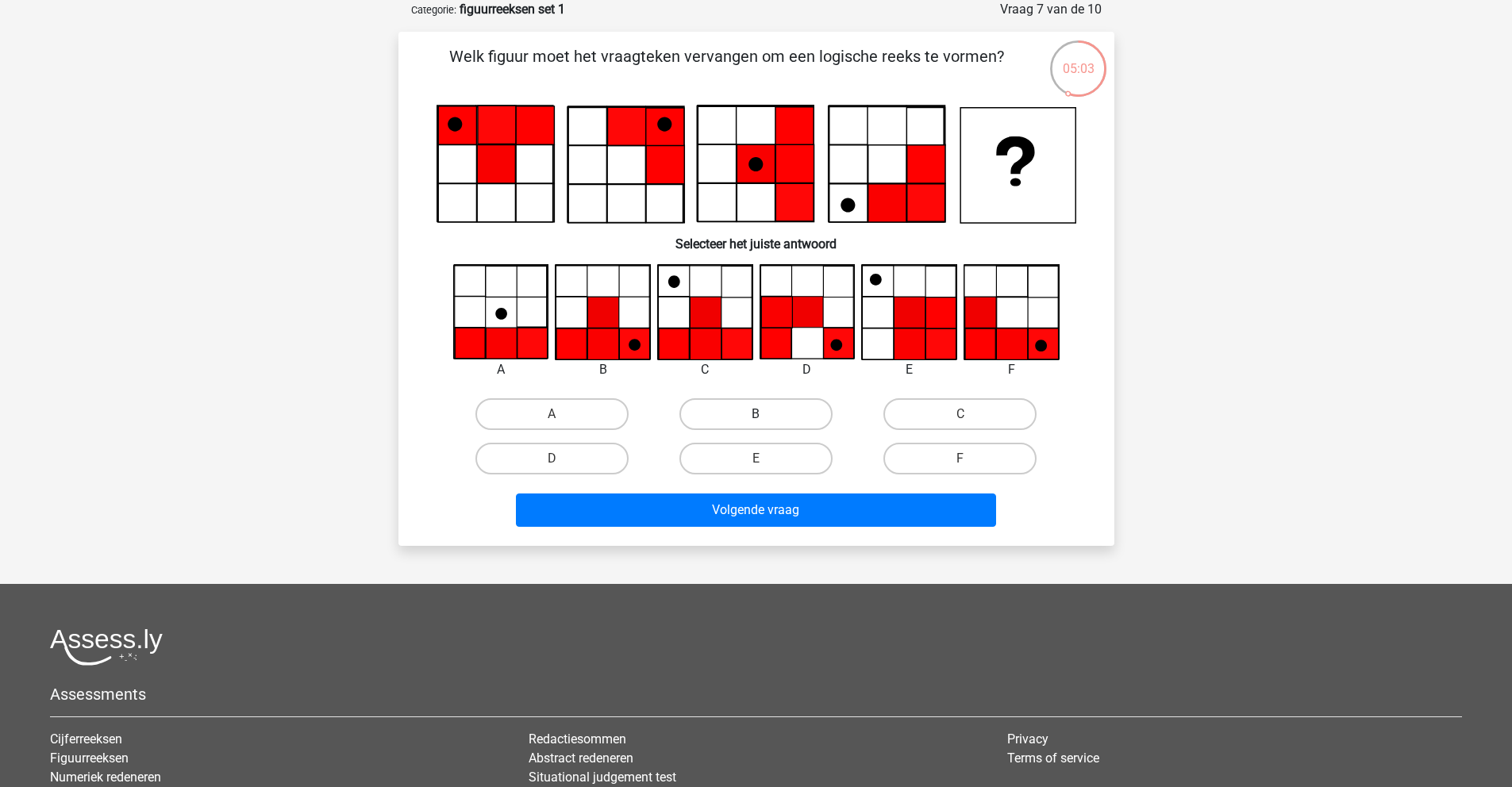
click at [727, 416] on label "B" at bounding box center [755, 413] width 153 height 31
click at [756, 416] on input "B" at bounding box center [761, 419] width 11 height 11
radio input "true"
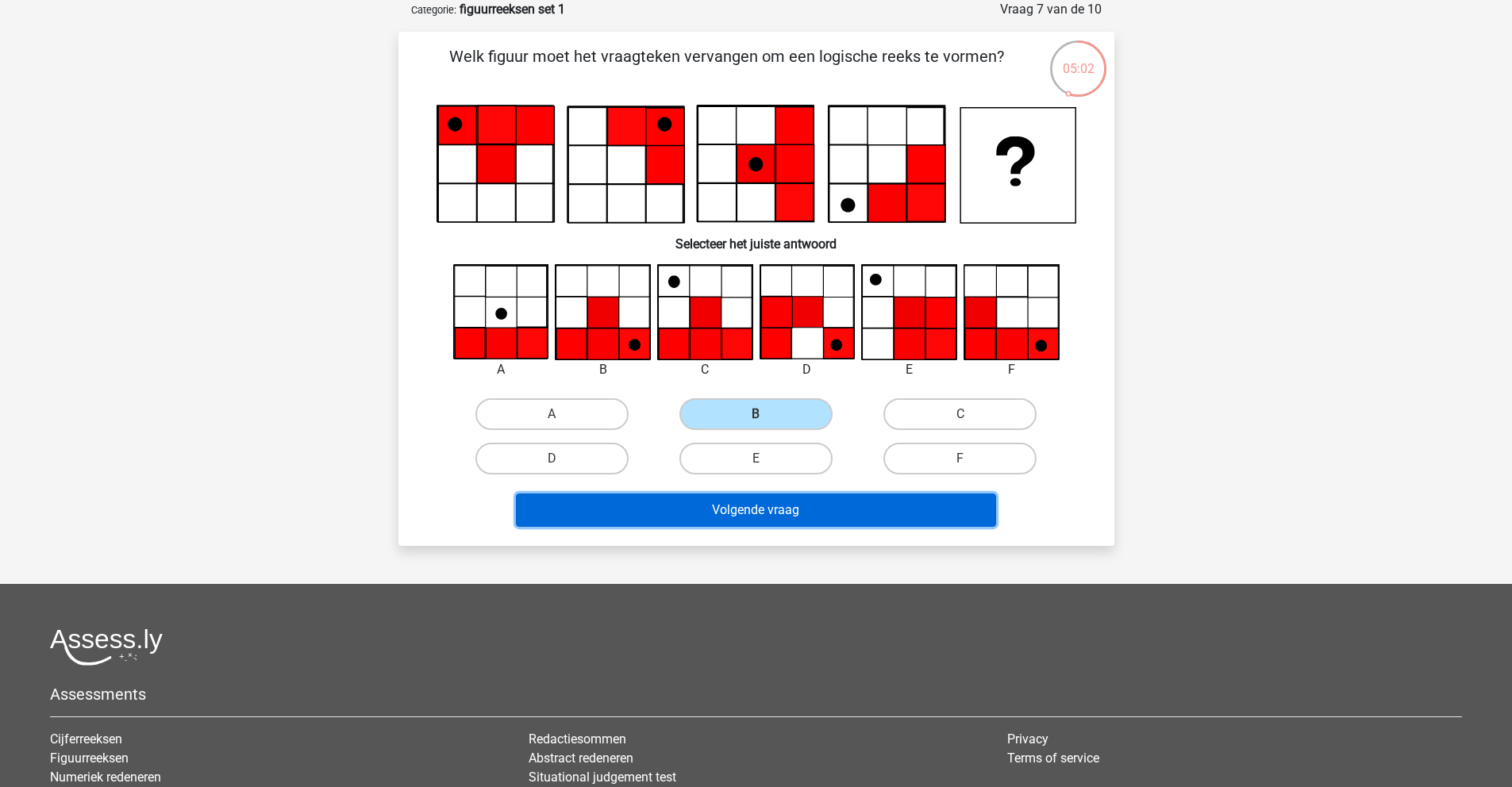
click at [785, 516] on button "Volgende vraag" at bounding box center [756, 510] width 480 height 33
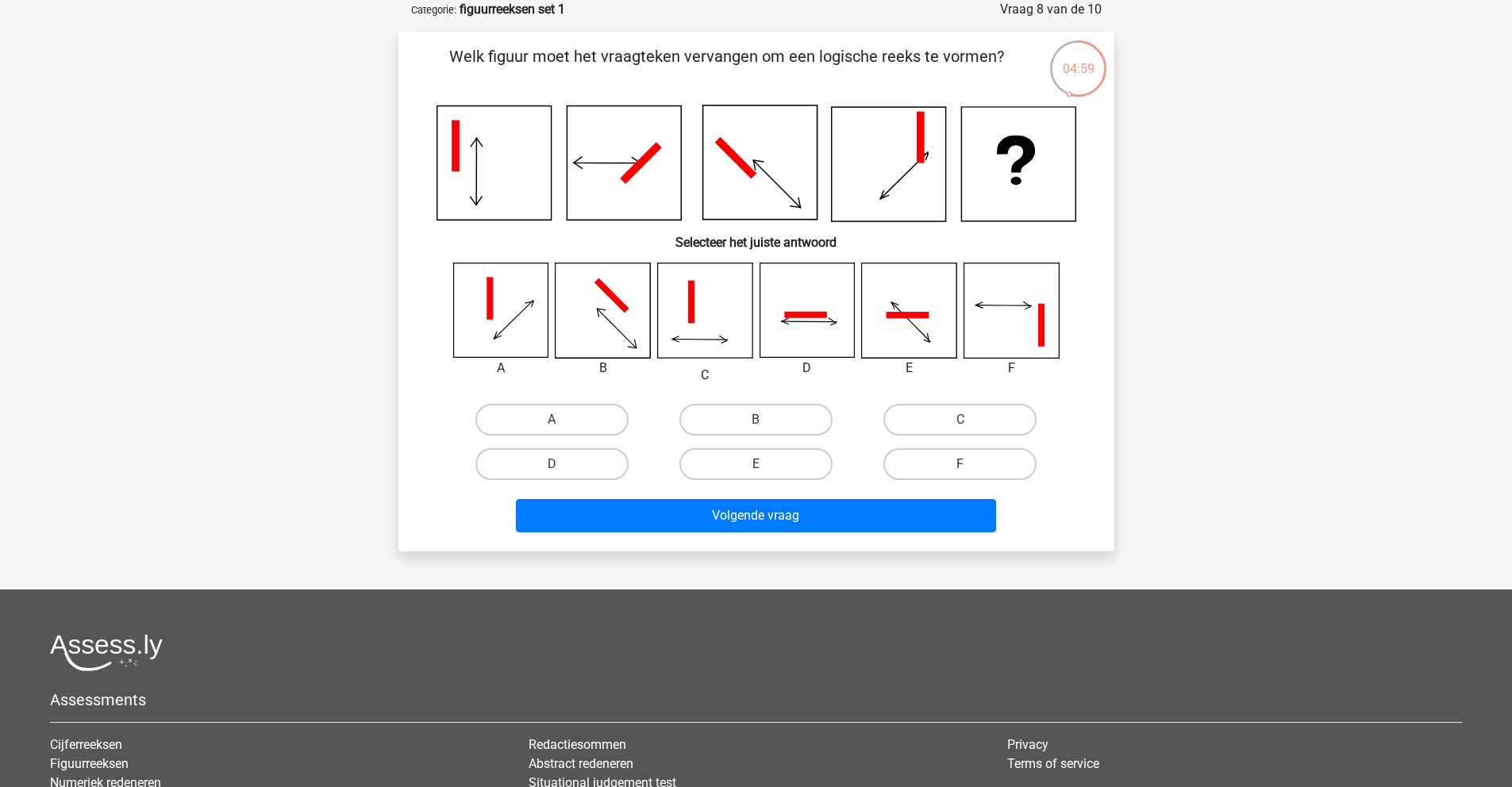
drag, startPoint x: 503, startPoint y: 50, endPoint x: 1003, endPoint y: 64, distance: 500.2
click at [1003, 64] on p "Welk figuur moet het vraagteken vervangen om een logische reeks te vormen?" at bounding box center [726, 68] width 606 height 47
click at [618, 60] on p "Welk figuur moet het vraagteken vervangen om een logische reeks te vormen?" at bounding box center [726, 68] width 606 height 47
click at [756, 405] on label "B" at bounding box center [755, 419] width 153 height 31
click at [756, 419] on input "B" at bounding box center [761, 425] width 11 height 11
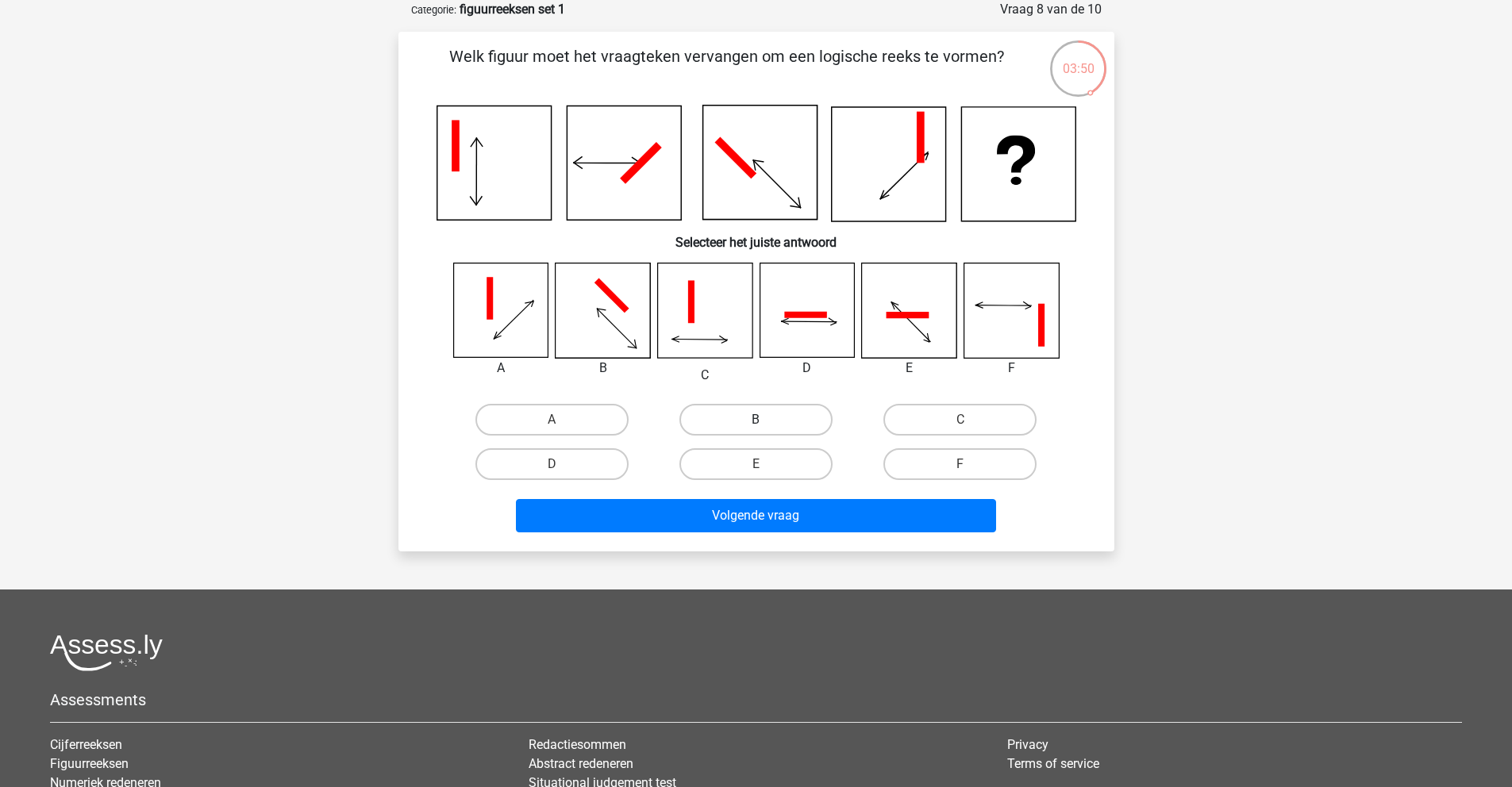
radio input "true"
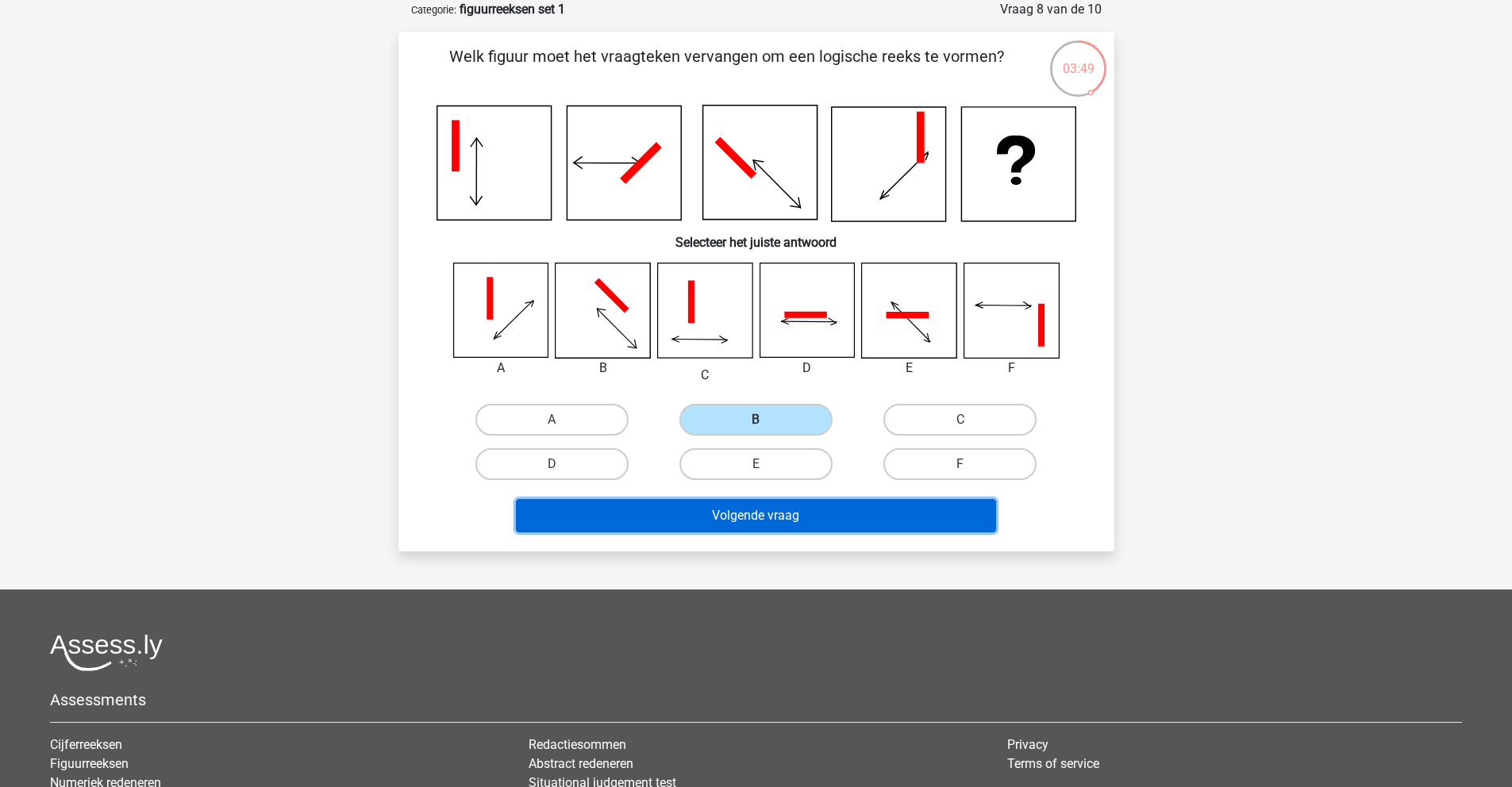
click at [820, 524] on button "Volgende vraag" at bounding box center [756, 515] width 480 height 33
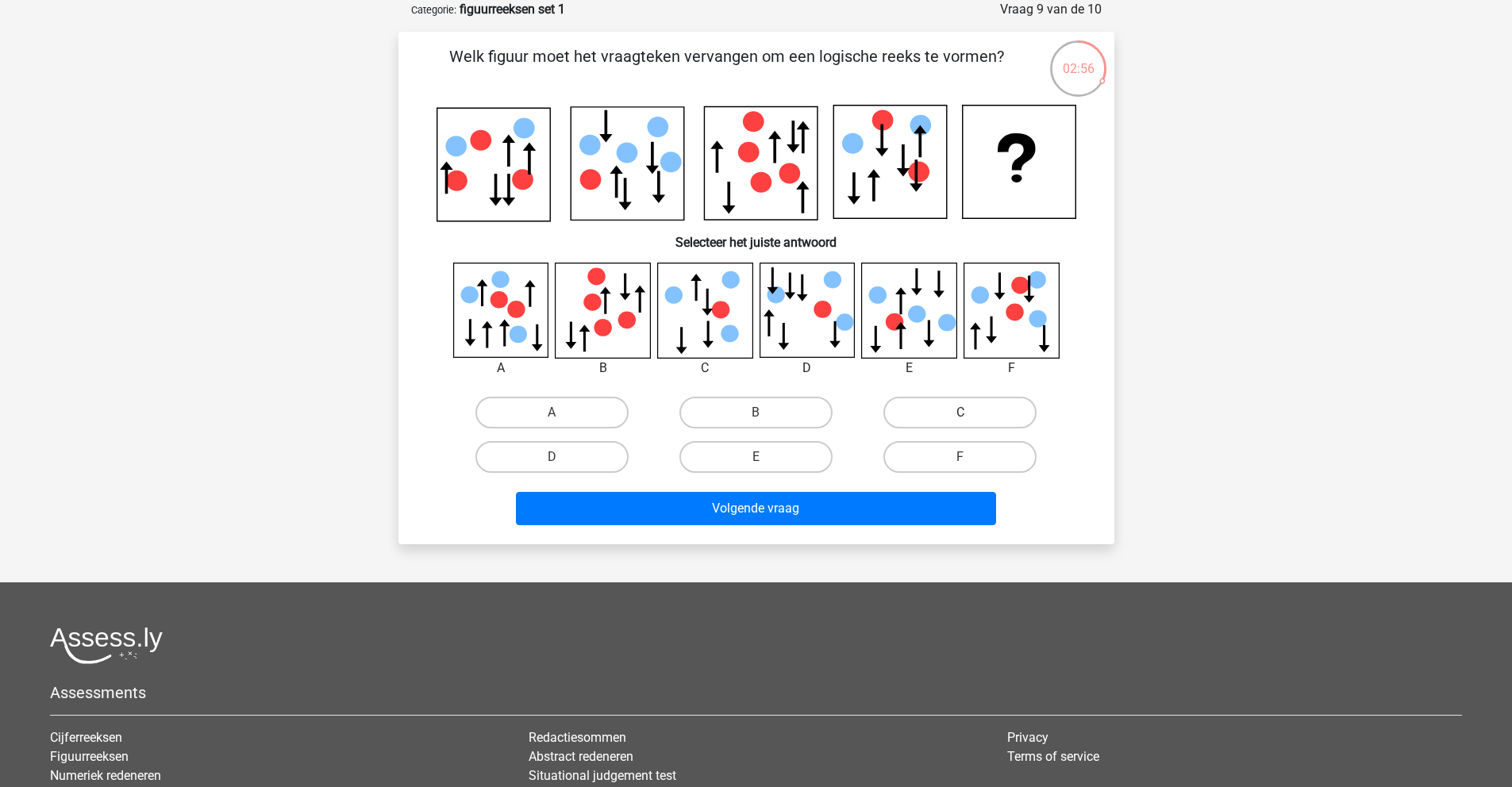
click at [930, 422] on label "C" at bounding box center [959, 412] width 153 height 31
click at [961, 422] on input "C" at bounding box center [966, 418] width 11 height 11
radio input "true"
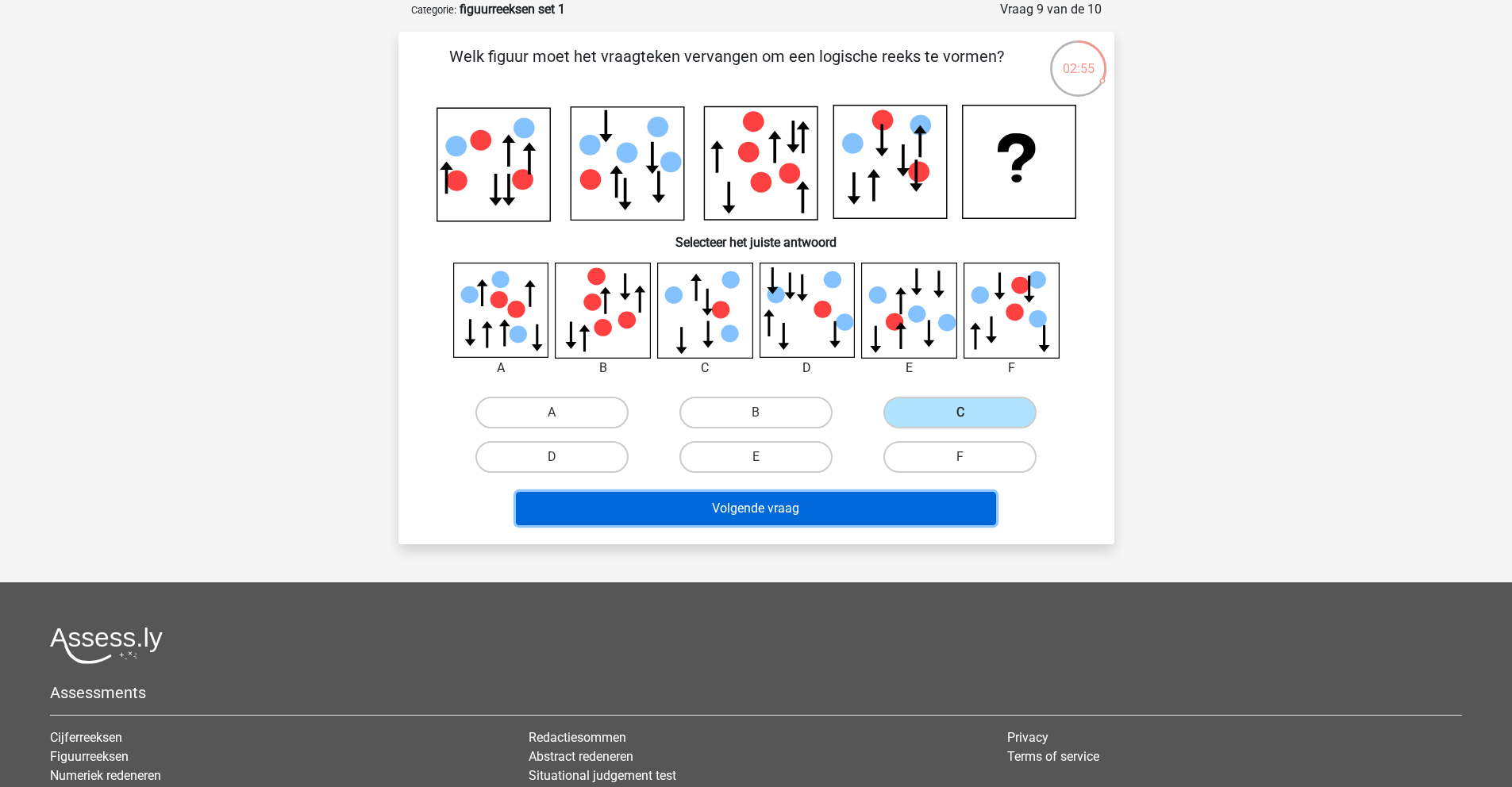
click at [920, 505] on button "Volgende vraag" at bounding box center [756, 508] width 480 height 33
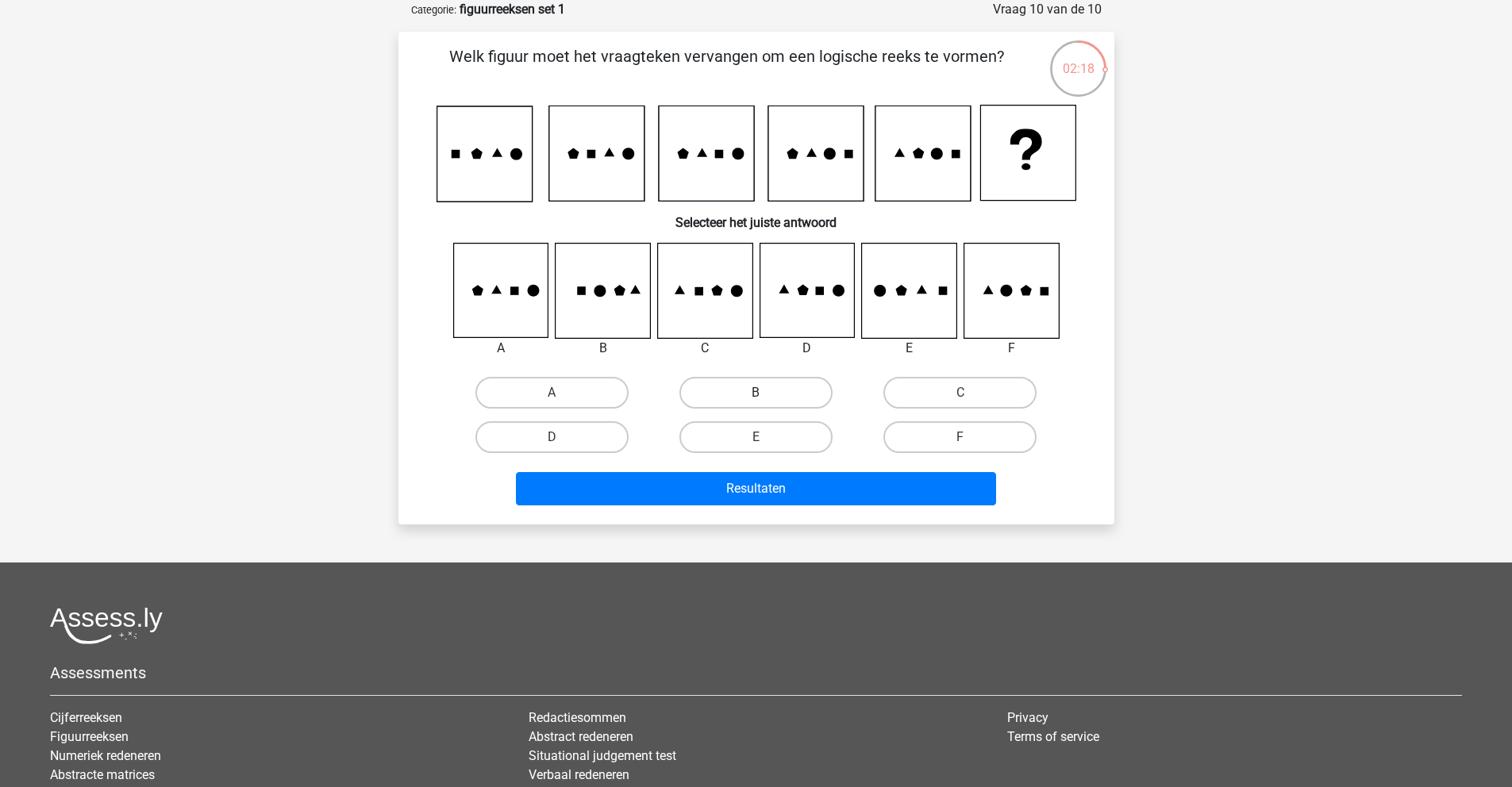
click at [724, 377] on label "B" at bounding box center [755, 392] width 153 height 31
click at [756, 393] on input "B" at bounding box center [761, 398] width 11 height 11
radio input "true"
click at [770, 434] on label "E" at bounding box center [755, 436] width 153 height 31
click at [766, 437] on input "E" at bounding box center [761, 443] width 11 height 11
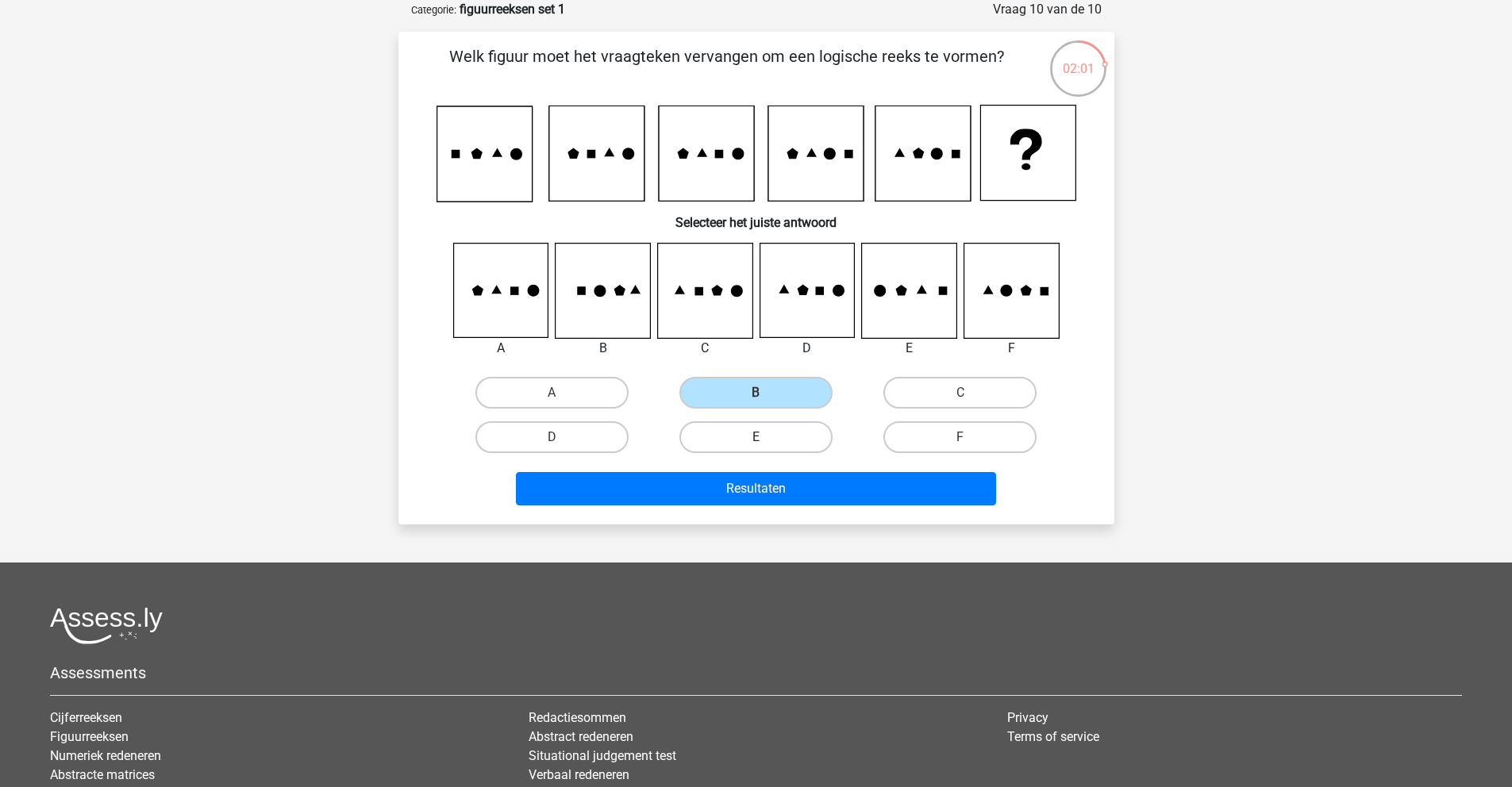
radio input "true"
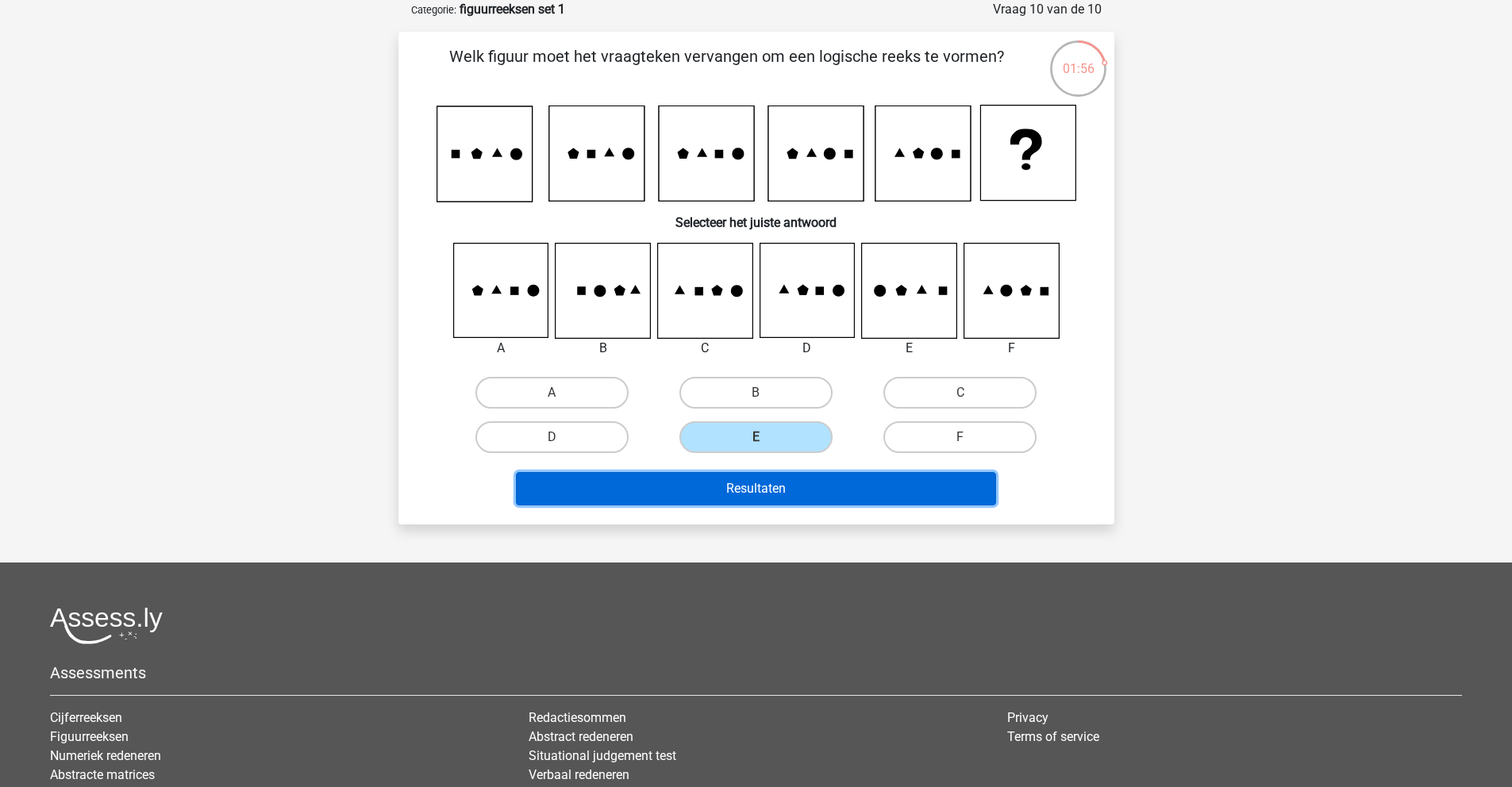
click at [883, 486] on button "Resultaten" at bounding box center [756, 488] width 480 height 33
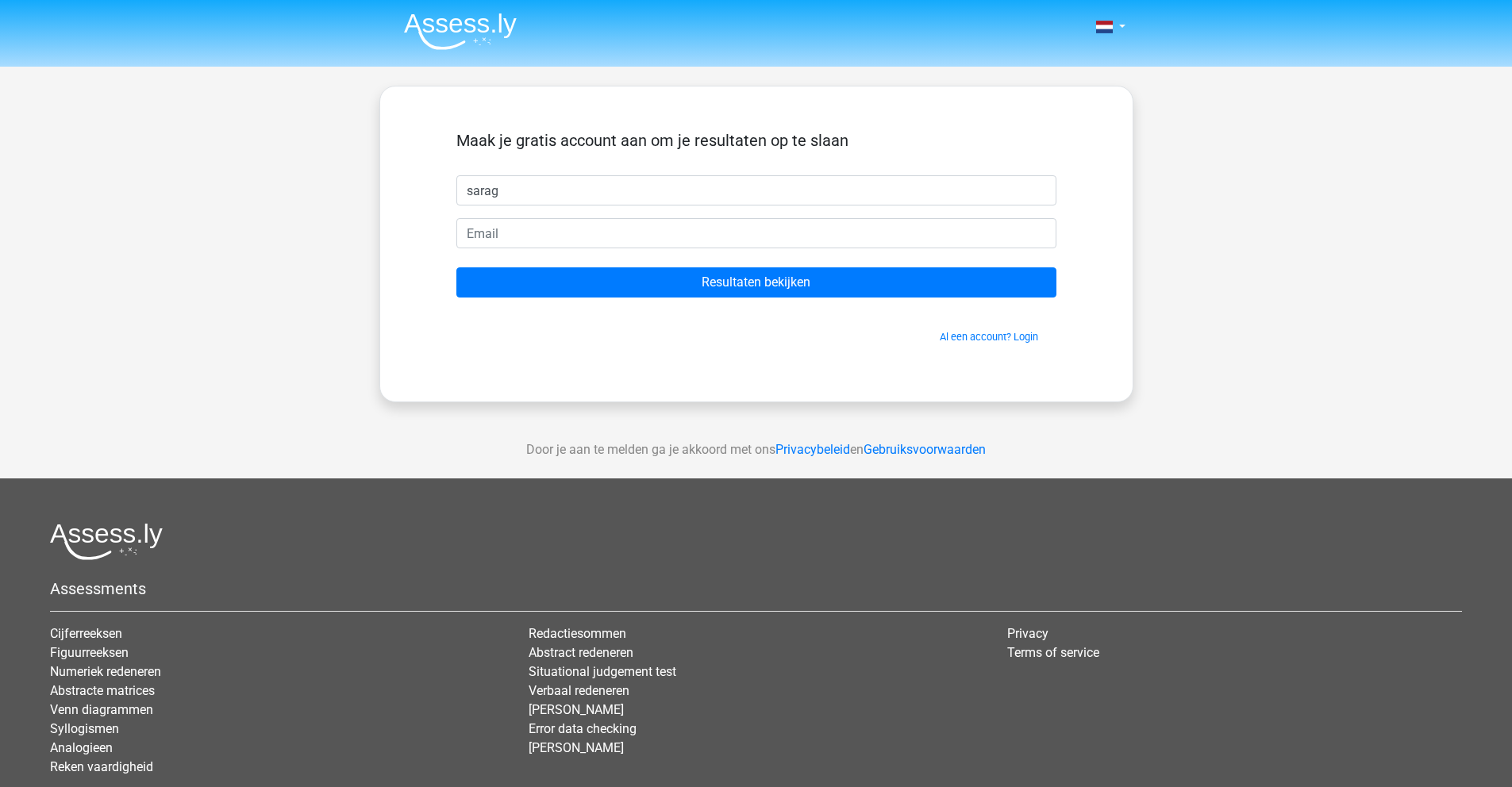
type input "sarag"
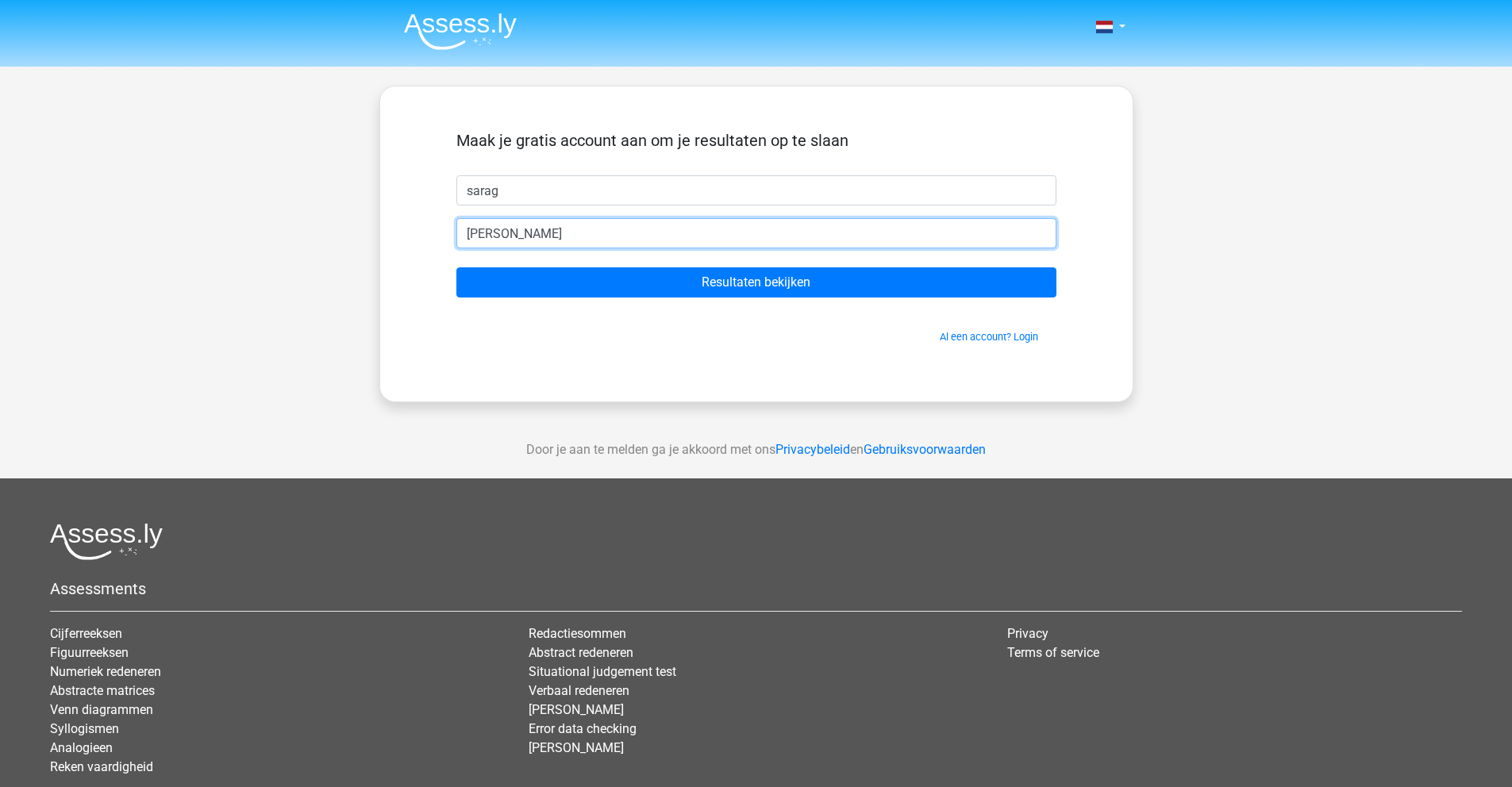
type input "sarah_tje@hotmail.nl"
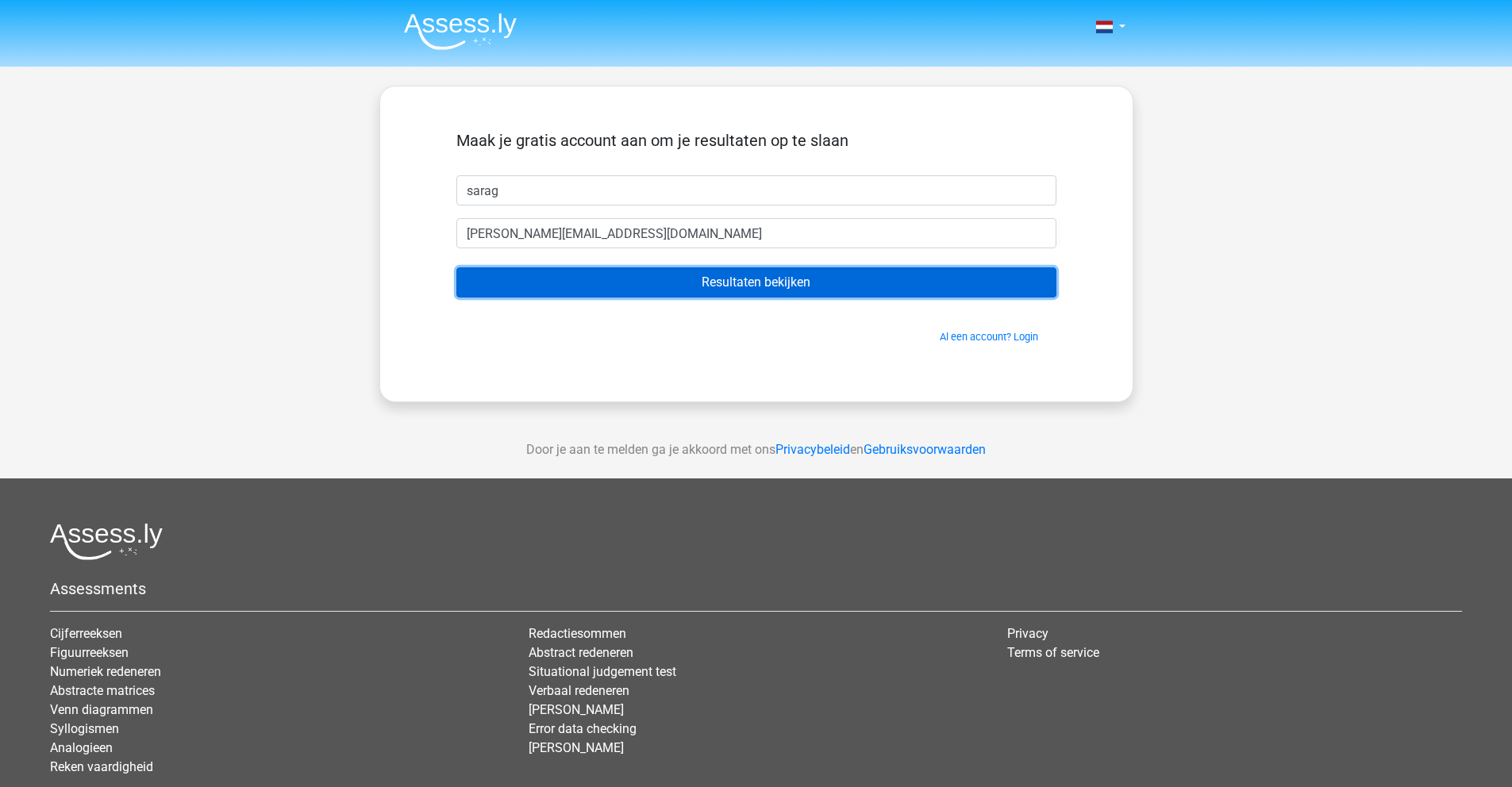
click at [638, 279] on input "Resultaten bekijken" at bounding box center [756, 283] width 600 height 30
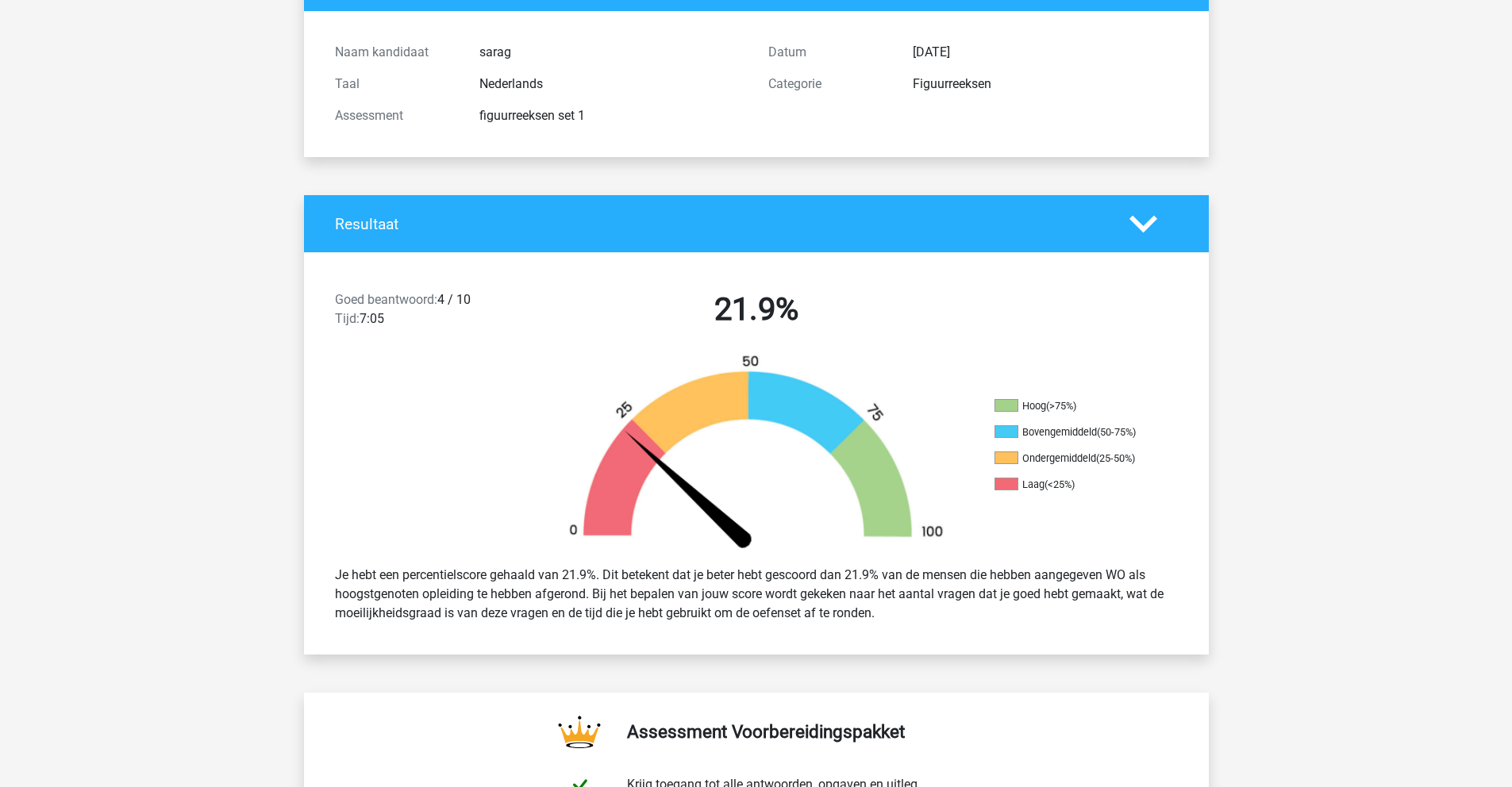
scroll to position [182, 0]
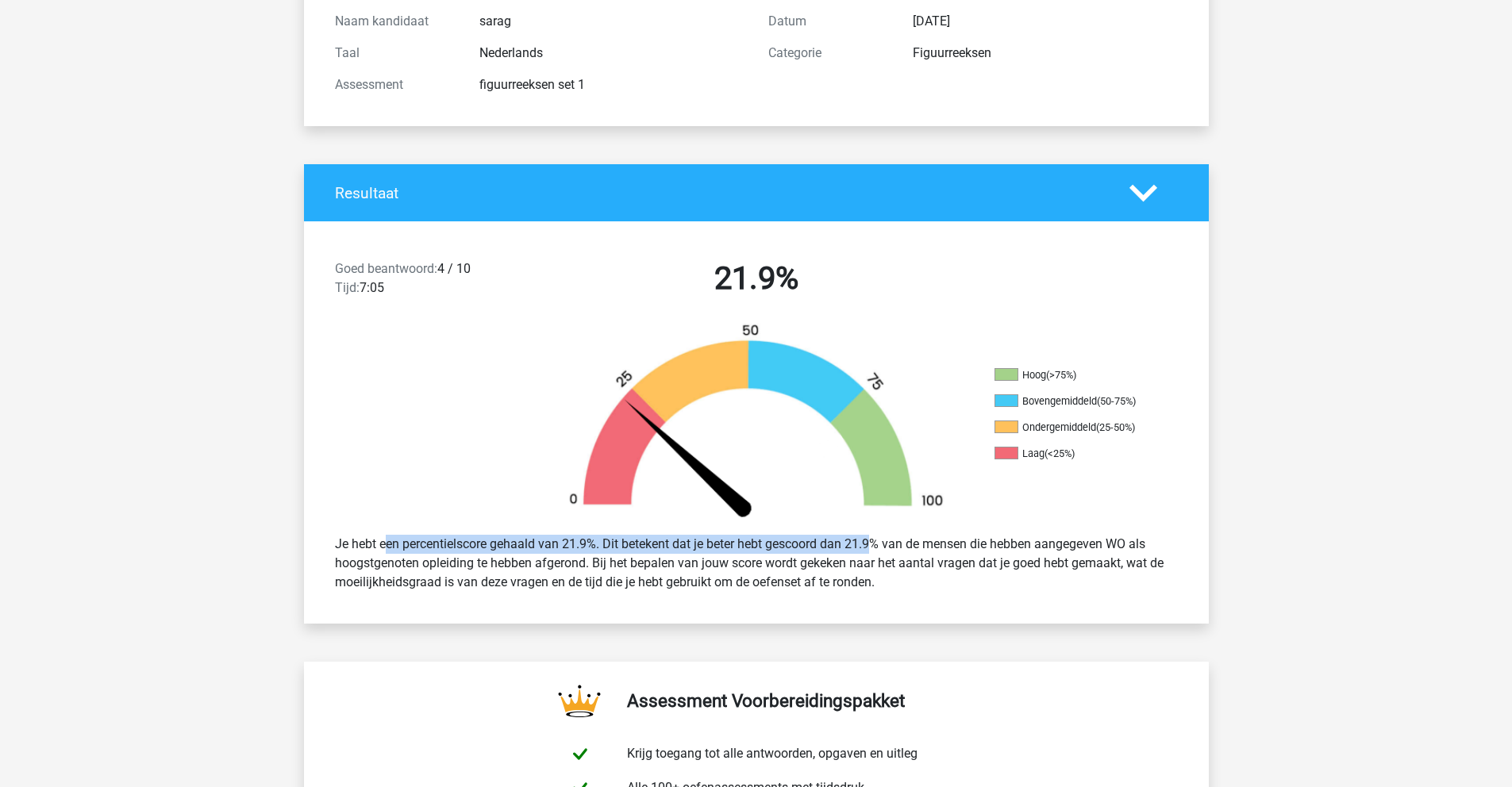
drag, startPoint x: 318, startPoint y: 550, endPoint x: 831, endPoint y: 538, distance: 513.1
click at [823, 540] on div "Je hebt een percentielscore gehaald van 21.9%. Dit betekent dat je beter hebt g…" at bounding box center [756, 563] width 905 height 82
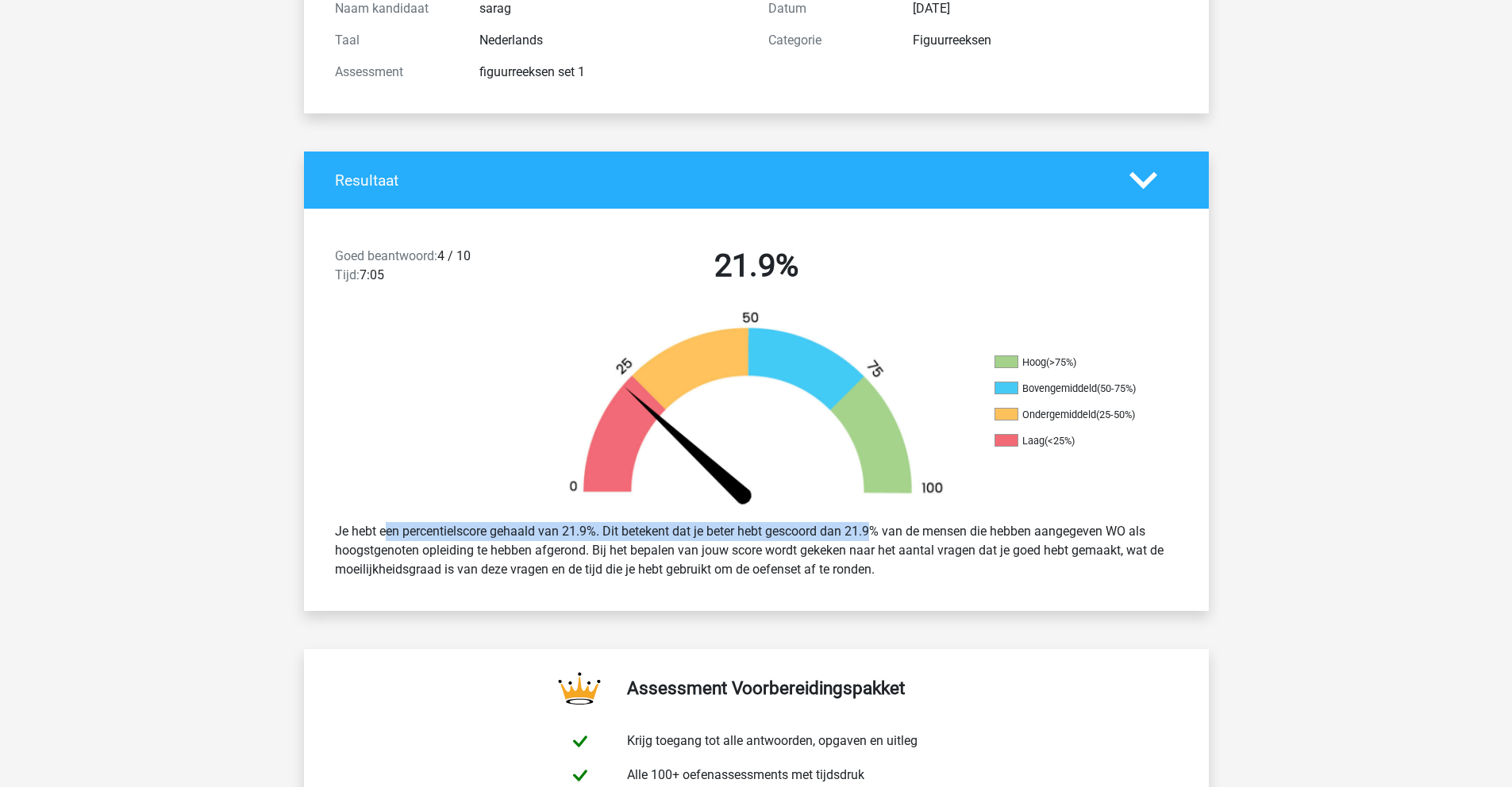
scroll to position [207, 0]
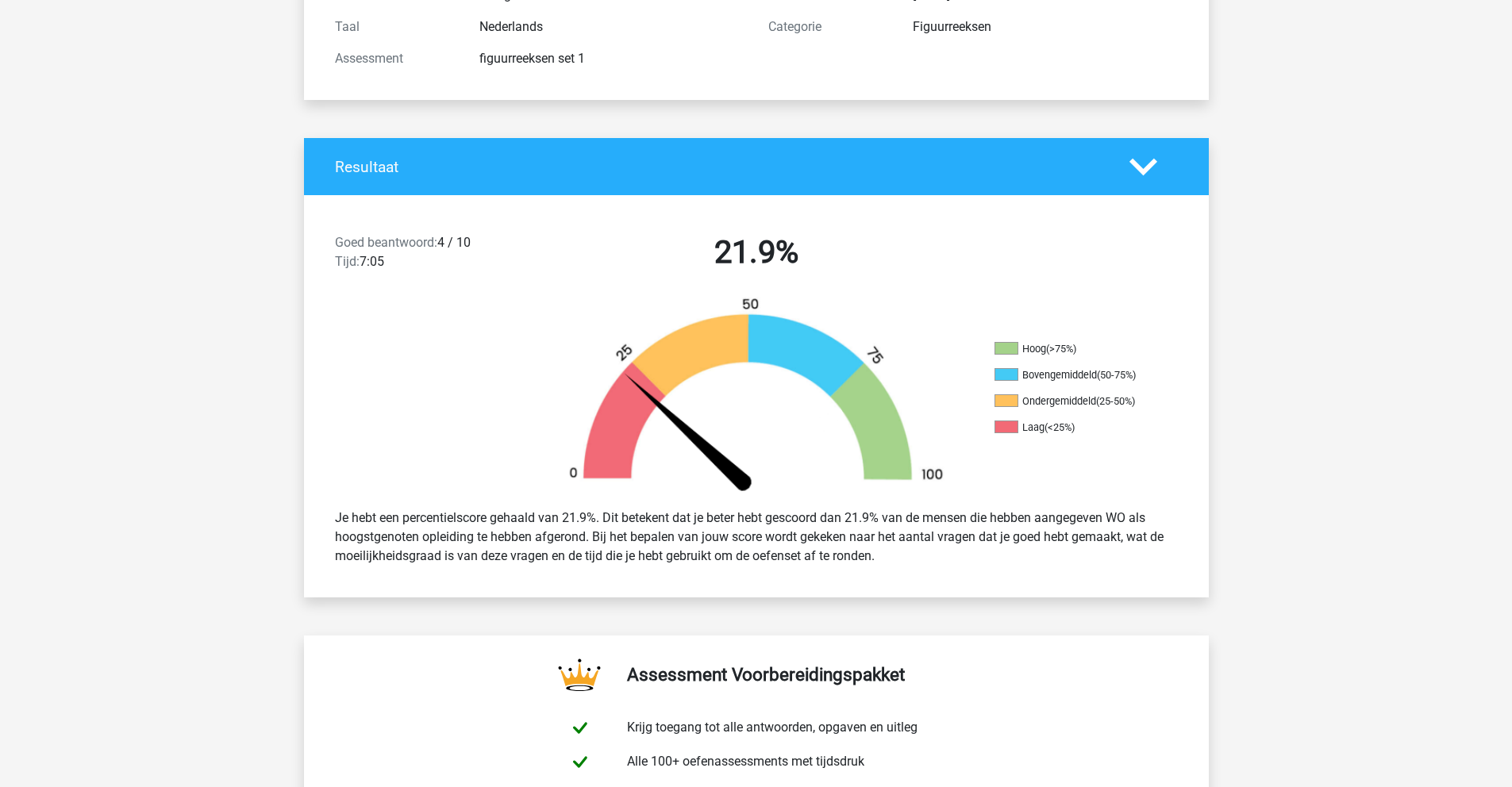
drag, startPoint x: 370, startPoint y: 551, endPoint x: 355, endPoint y: 552, distance: 15.0
click at [369, 552] on div "Je hebt een percentielscore gehaald van 21.9%. Dit betekent dat je beter hebt g…" at bounding box center [756, 537] width 867 height 70
drag, startPoint x: 345, startPoint y: 552, endPoint x: 707, endPoint y: 552, distance: 362.0
click at [707, 552] on div "Je hebt een percentielscore gehaald van 21.9%. Dit betekent dat je beter hebt g…" at bounding box center [756, 537] width 867 height 70
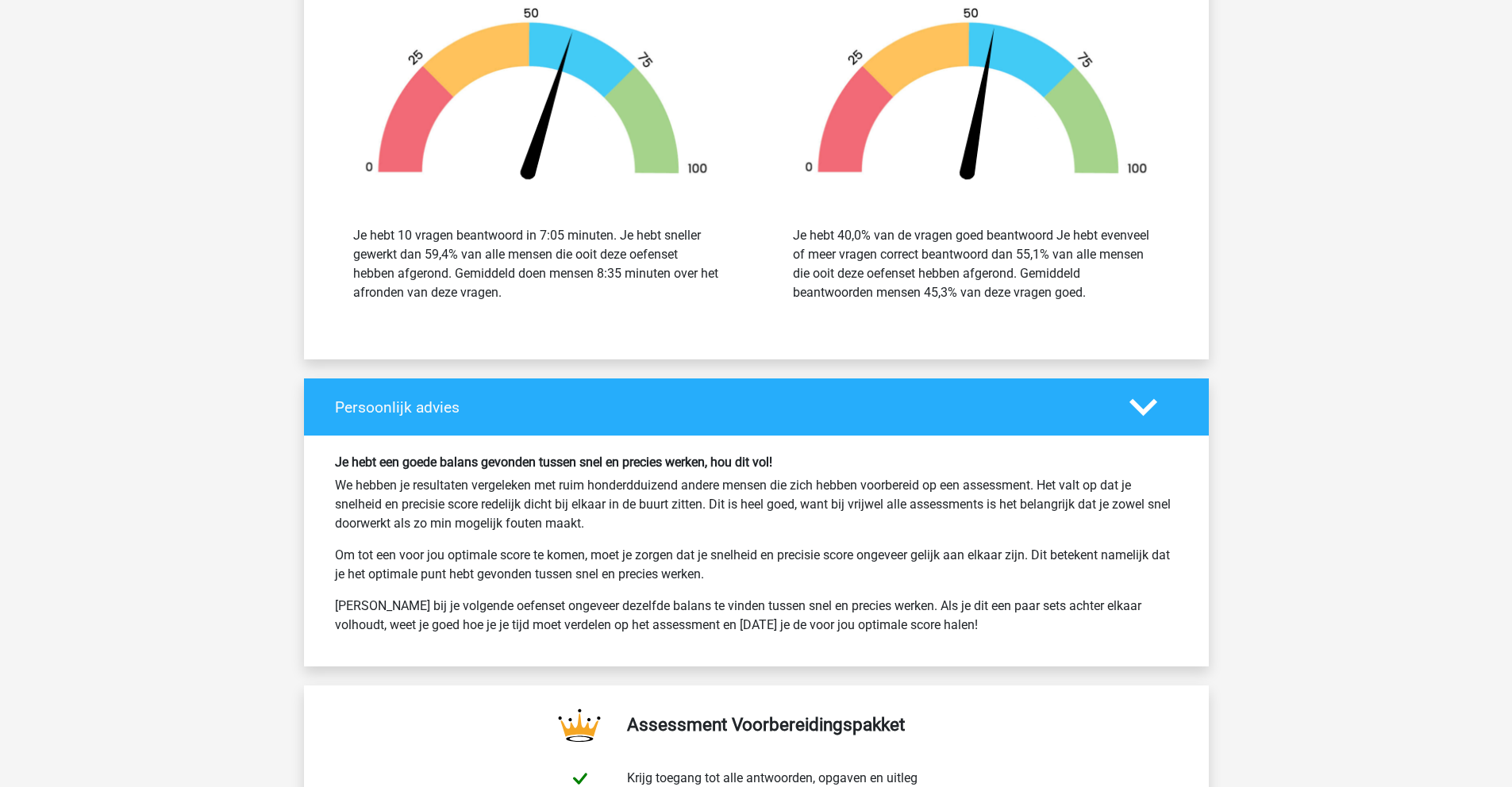
scroll to position [2017, 0]
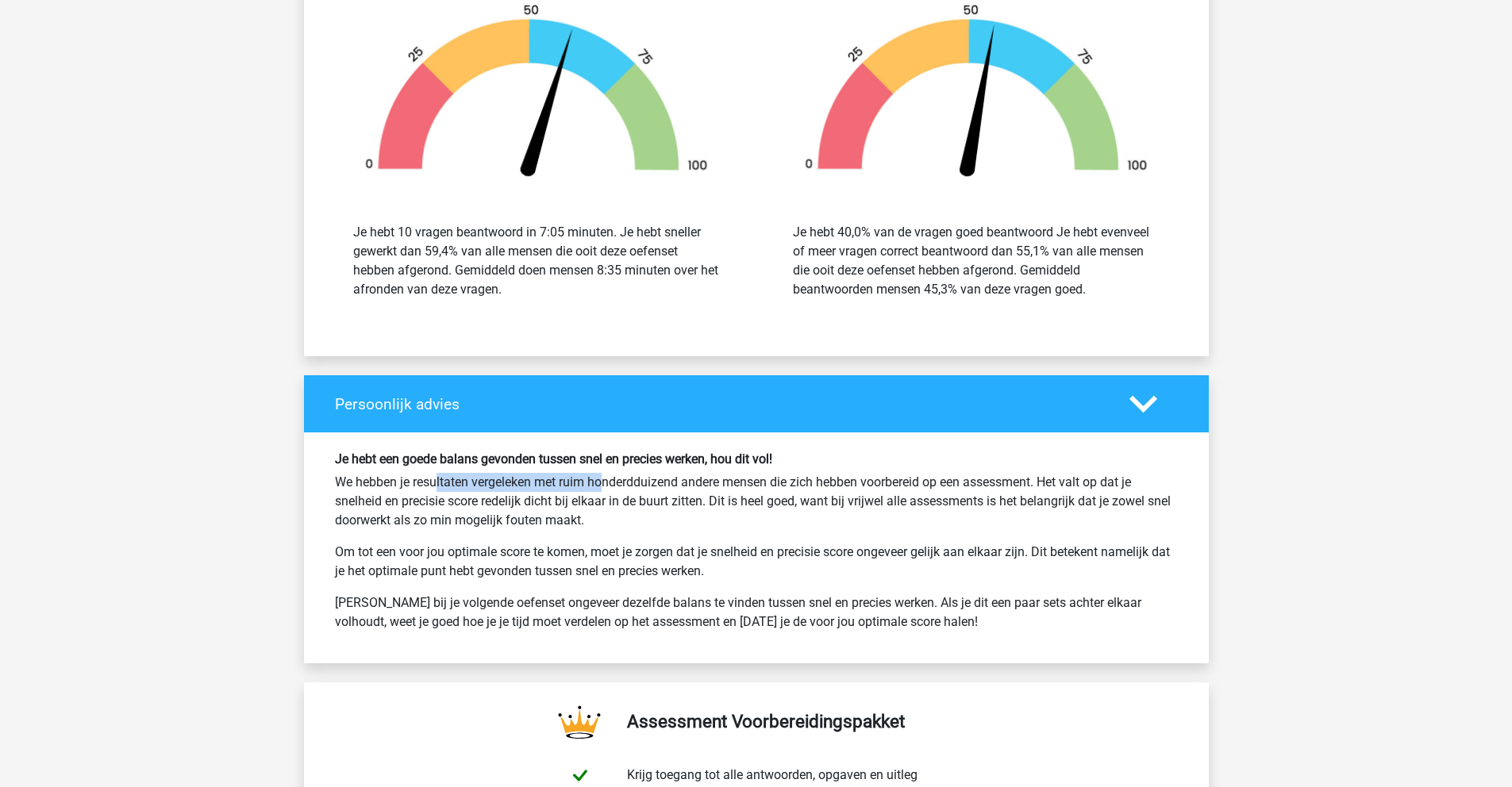
drag, startPoint x: 377, startPoint y: 489, endPoint x: 539, endPoint y: 489, distance: 162.0
click at [539, 489] on p "We hebben je resultaten vergeleken met ruim honderdduizend andere mensen die zi…" at bounding box center [756, 502] width 843 height 57
drag, startPoint x: 697, startPoint y: 504, endPoint x: 714, endPoint y: 472, distance: 36.2
click at [698, 503] on p "We hebben je resultaten vergeleken met ruim honderdduizend andere mensen die zi…" at bounding box center [756, 502] width 843 height 57
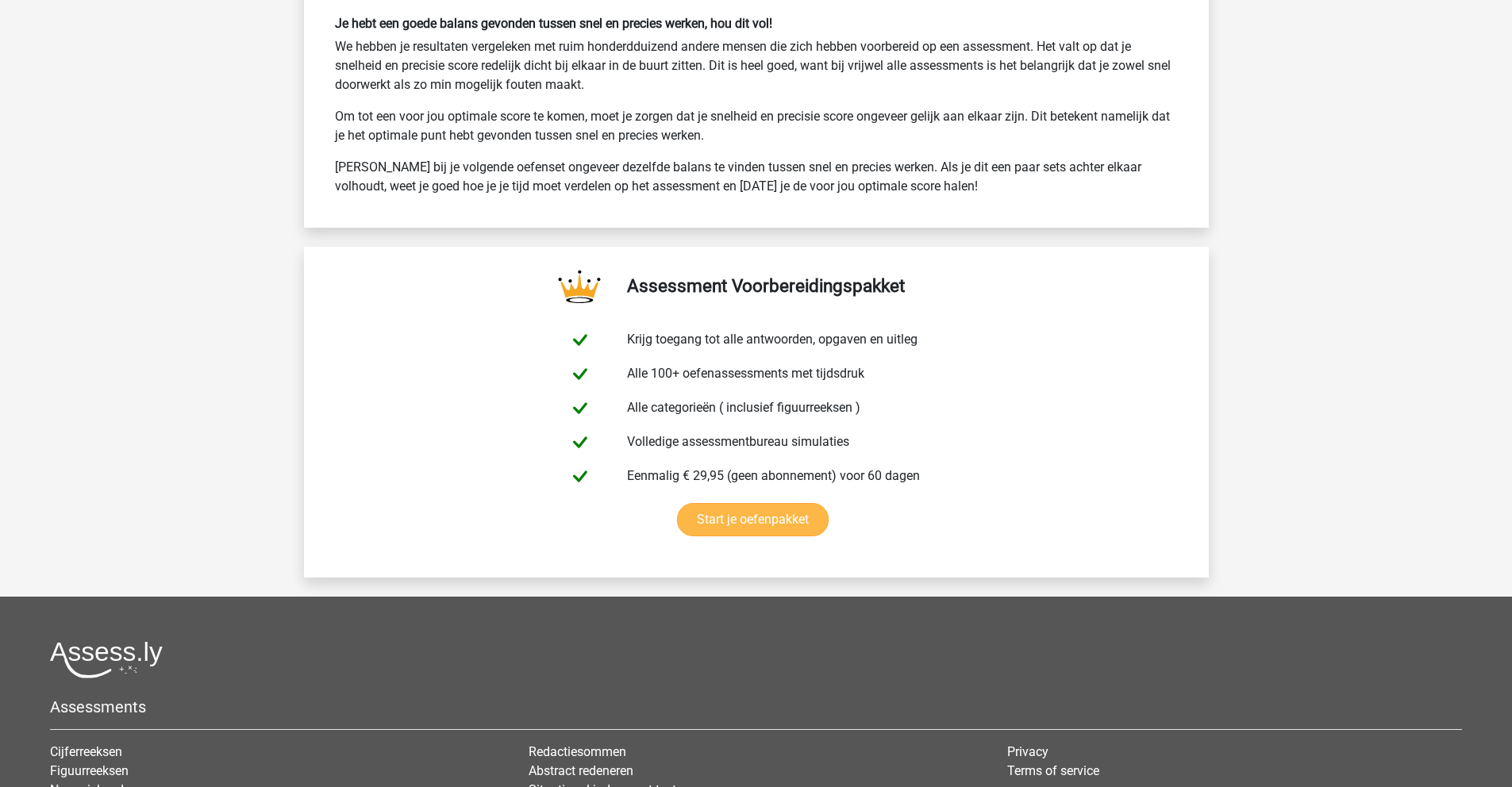
scroll to position [2556, 0]
